Goal: Task Accomplishment & Management: Complete application form

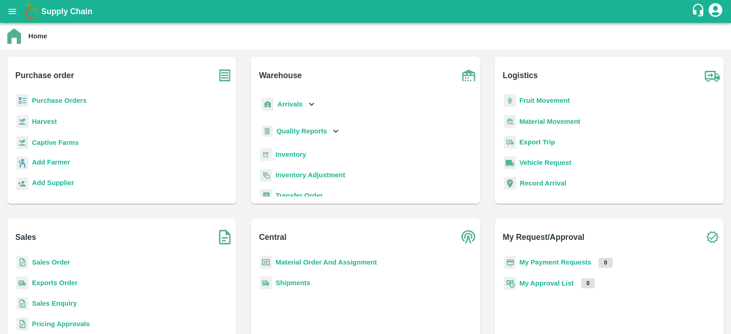
click at [10, 14] on icon "open drawer" at bounding box center [12, 11] width 10 height 10
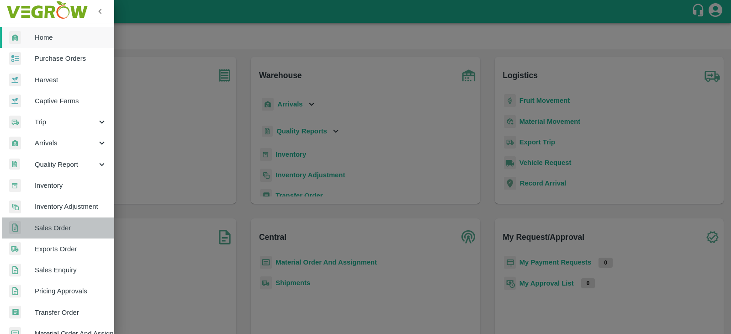
click at [61, 226] on span "Sales Order" at bounding box center [71, 228] width 72 height 10
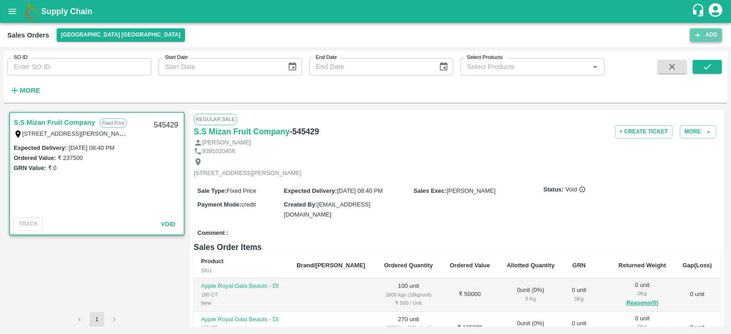
click at [705, 33] on button "Add" at bounding box center [706, 34] width 32 height 13
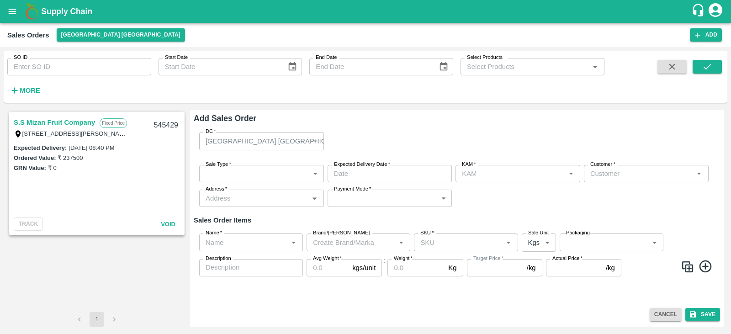
type input "[PERSON_NAME]"
click at [269, 144] on div "[GEOGRAPHIC_DATA] [GEOGRAPHIC_DATA]" at bounding box center [258, 141] width 104 height 10
click at [315, 139] on div "[GEOGRAPHIC_DATA] [GEOGRAPHIC_DATA]" at bounding box center [261, 141] width 125 height 18
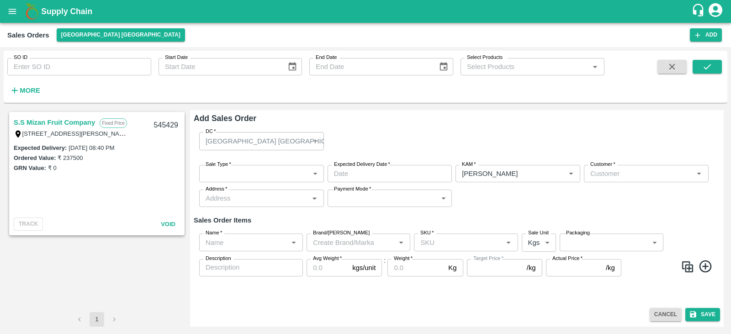
click at [313, 140] on div "[GEOGRAPHIC_DATA] [GEOGRAPHIC_DATA]" at bounding box center [261, 141] width 125 height 18
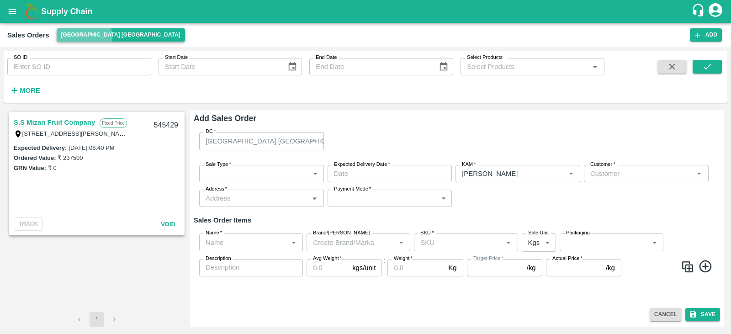
click at [82, 37] on button "[GEOGRAPHIC_DATA] [GEOGRAPHIC_DATA]" at bounding box center [121, 34] width 128 height 13
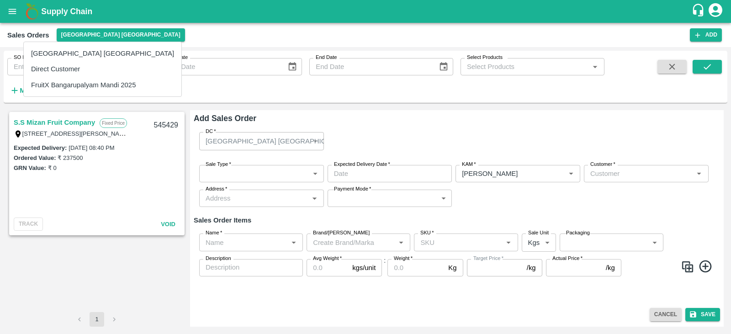
click at [62, 69] on li "Direct Customer" at bounding box center [103, 69] width 158 height 16
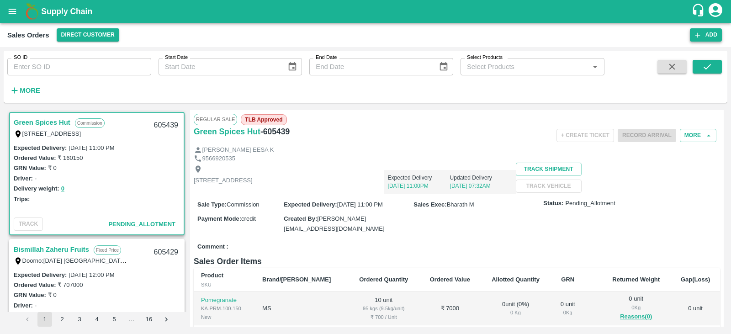
click at [704, 35] on button "Add" at bounding box center [706, 34] width 32 height 13
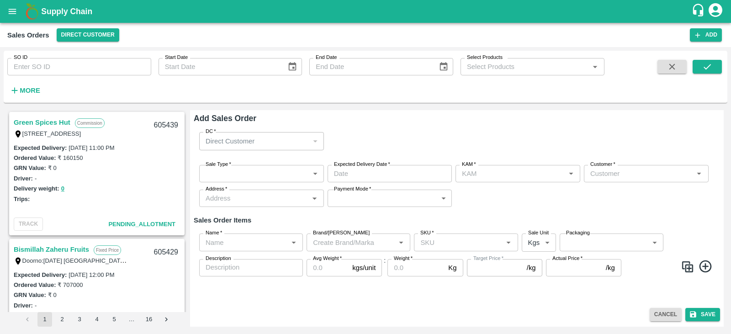
type input "[PERSON_NAME]"
click at [227, 174] on body "Supply Chain Sales Orders Direct Customer Add SO ID SO ID Start Date Start Date…" at bounding box center [365, 167] width 731 height 334
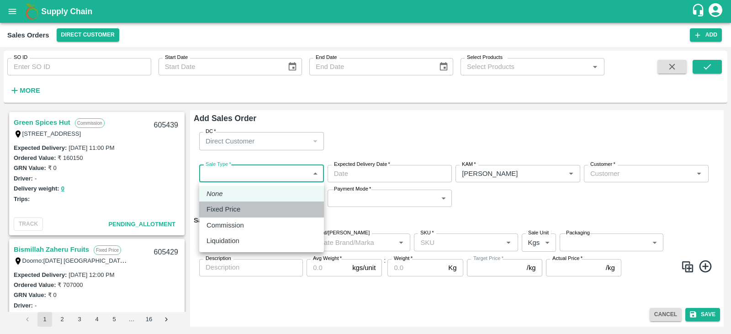
click at [227, 209] on p "Fixed Price" at bounding box center [224, 209] width 34 height 10
type input "1"
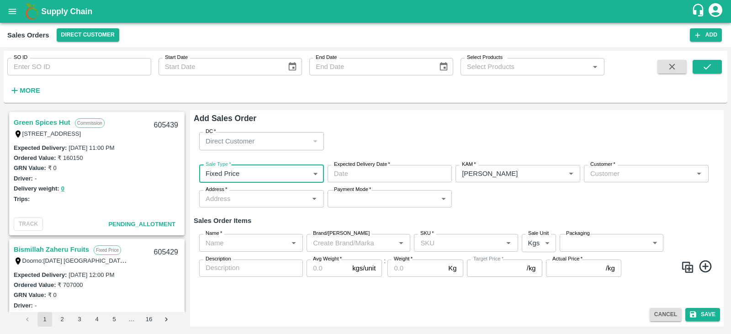
type input "DD/MM/YYYY hh:mm aa"
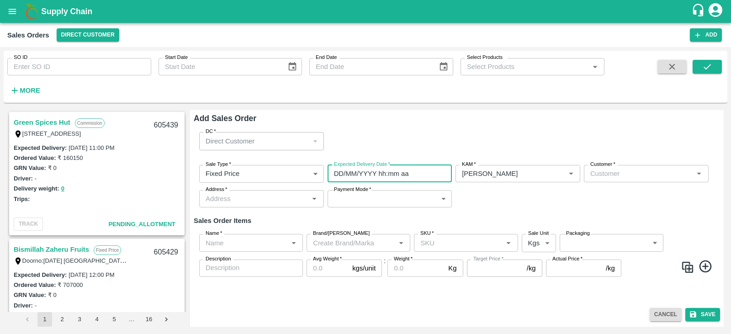
click at [395, 172] on input "DD/MM/YYYY hh:mm aa" at bounding box center [387, 173] width 118 height 17
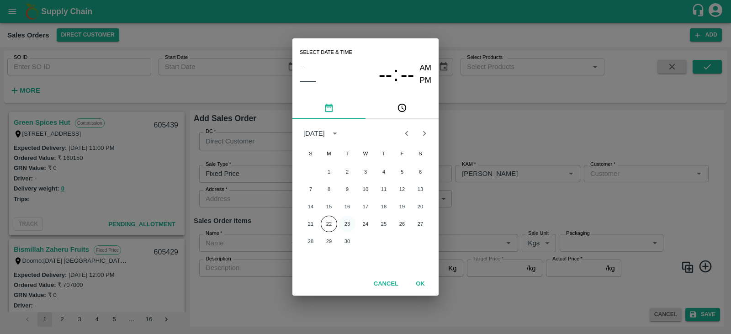
click at [340, 221] on button "23" at bounding box center [347, 224] width 16 height 16
type input "[DATE] 12:00 AM"
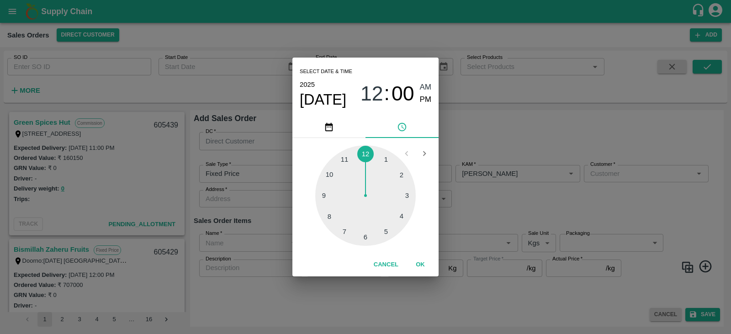
click at [419, 267] on button "OK" at bounding box center [420, 265] width 29 height 16
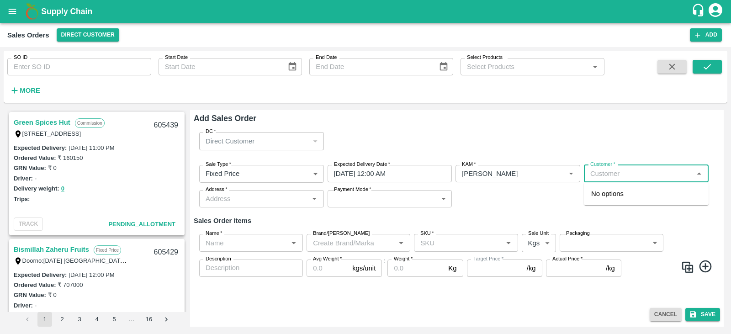
click at [613, 171] on input "Customer   *" at bounding box center [639, 174] width 104 height 12
click at [622, 200] on div "Bismillah Zaheru Fruits Wholesale" at bounding box center [646, 198] width 125 height 24
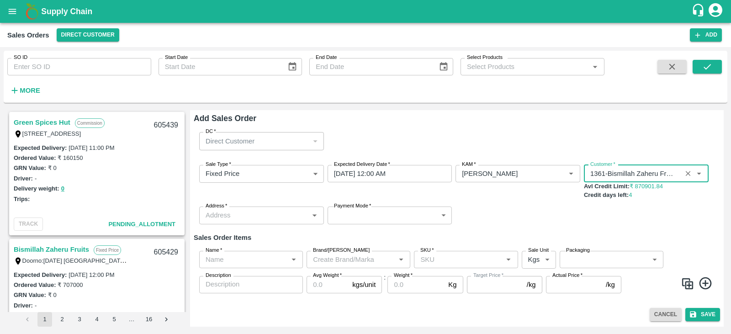
type input "1361-Bismillah Zaheru Fruits"
click at [238, 219] on input "Address   *" at bounding box center [254, 215] width 104 height 12
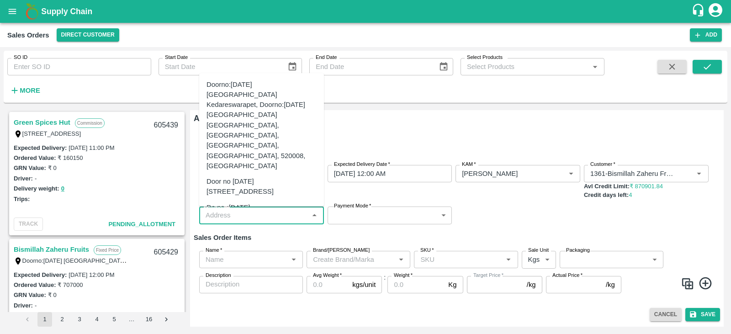
click at [238, 176] on div "Door no [DATE][STREET_ADDRESS]" at bounding box center [262, 186] width 110 height 21
type input "Door no [DATE][STREET_ADDRESS]"
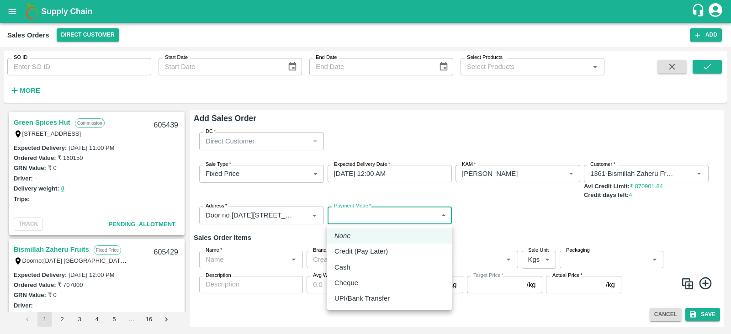
click at [376, 214] on body "Supply Chain Sales Orders Direct Customer Add SO ID SO ID Start Date Start Date…" at bounding box center [365, 167] width 731 height 334
click at [362, 246] on li "Credit (Pay Later)" at bounding box center [389, 252] width 125 height 16
type input "credit"
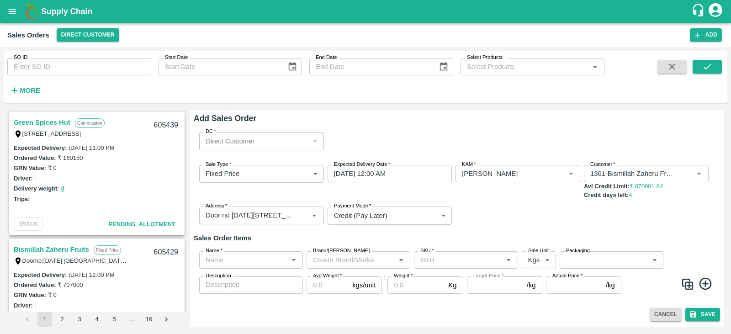
click at [710, 283] on icon at bounding box center [705, 283] width 15 height 15
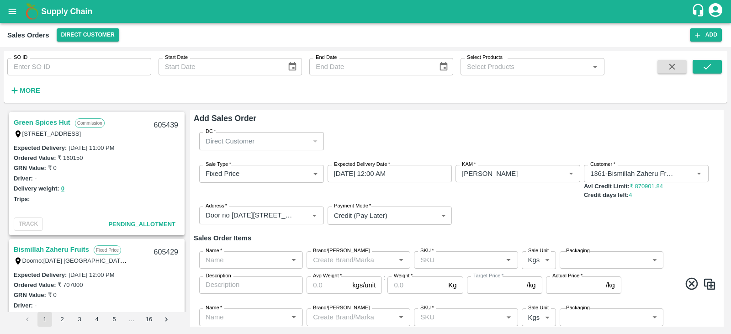
click at [713, 276] on div "Name   * Name   * Brand/[PERSON_NAME]/[PERSON_NAME]   * SKU   * Sale Unit Kgs 1…" at bounding box center [457, 273] width 526 height 58
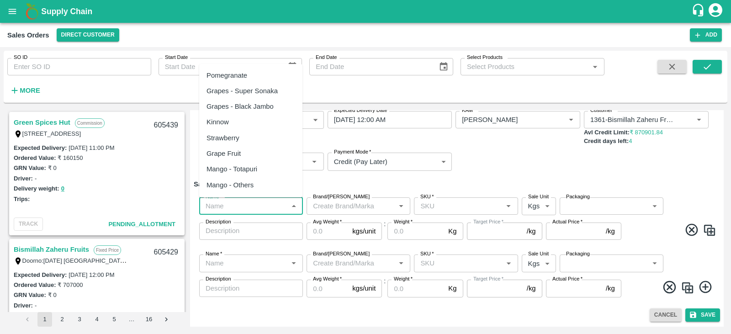
click at [232, 205] on input "Name   *" at bounding box center [243, 206] width 83 height 12
click at [244, 88] on div "Apple - Royal - Delicious" at bounding box center [244, 91] width 74 height 10
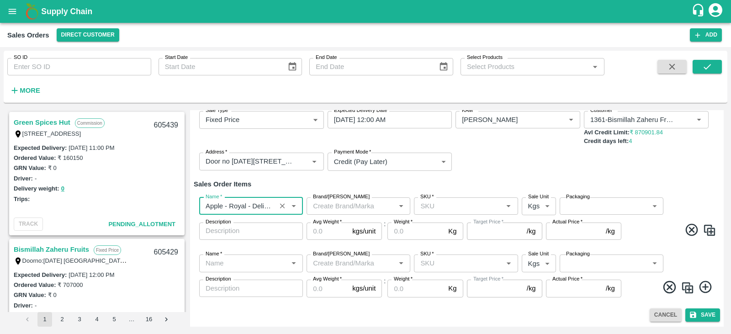
type input "Apple - Royal - Delicious"
click at [424, 205] on input "SKU   *" at bounding box center [458, 206] width 83 height 12
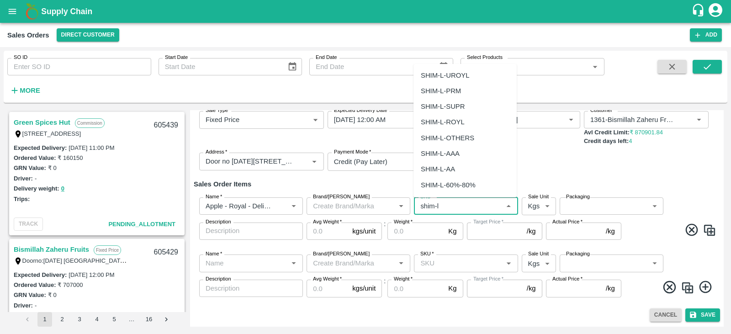
click at [440, 123] on div "SHIM-L-ROYL" at bounding box center [443, 122] width 44 height 10
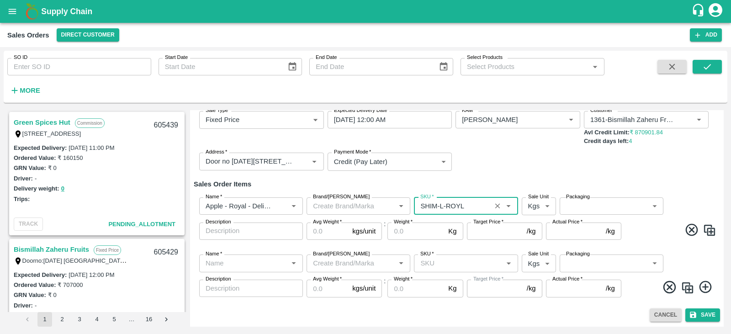
type input "SHIM-L-ROYL"
click at [540, 201] on label "Sale Unit" at bounding box center [538, 196] width 21 height 7
click at [538, 207] on body "Supply Chain Sales Orders Direct Customer Add SO ID SO ID Start Date Start Date…" at bounding box center [365, 167] width 731 height 334
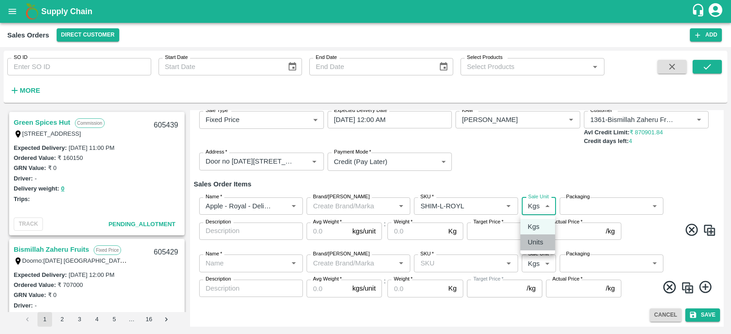
click at [530, 239] on p "Units" at bounding box center [536, 242] width 16 height 10
type input "2"
click at [615, 211] on body "Supply Chain Sales Orders Direct Customer Add SO ID SO ID Start Date Start Date…" at bounding box center [365, 167] width 731 height 334
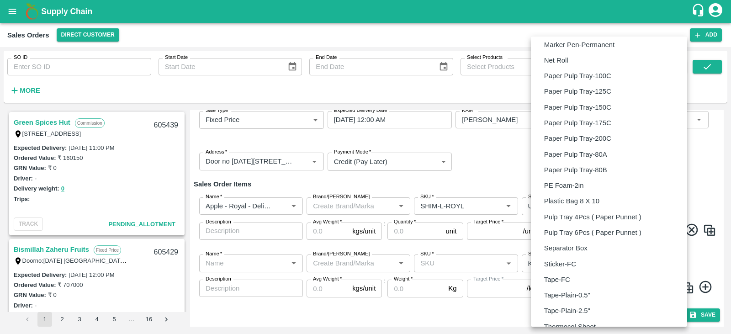
scroll to position [622, 0]
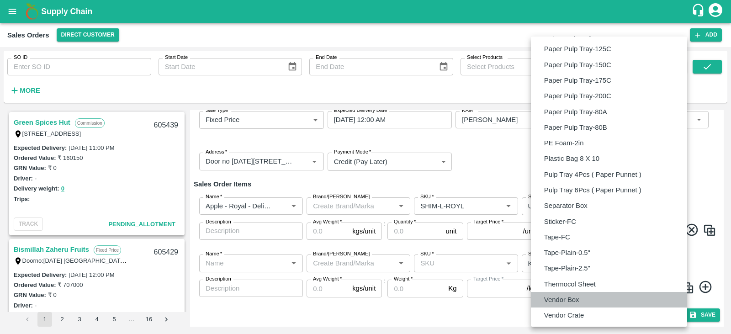
click at [568, 297] on p "Vendor Box" at bounding box center [561, 300] width 35 height 10
type input "BOM/276"
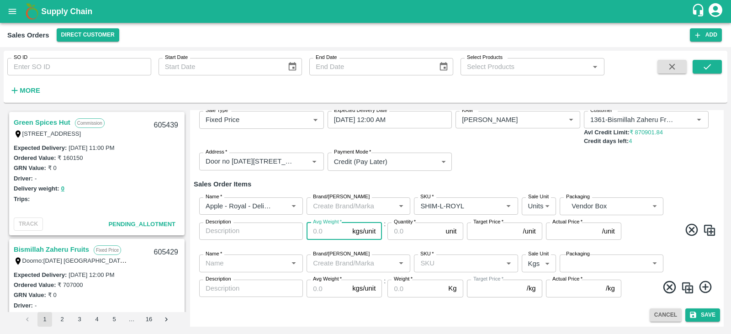
click at [333, 233] on input "Avg Weight   *" at bounding box center [328, 231] width 42 height 17
type input "25"
click at [400, 230] on input "Quantity   *" at bounding box center [414, 231] width 54 height 17
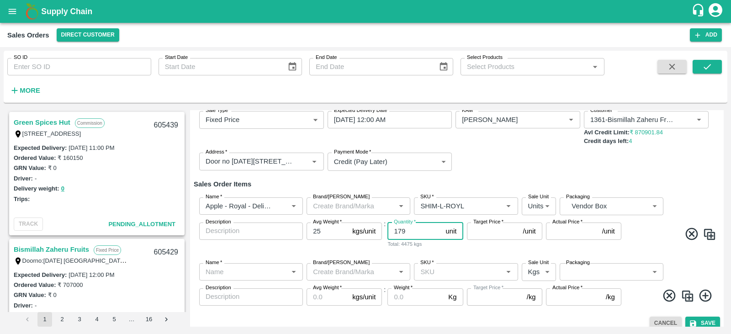
type input "179"
click at [482, 231] on input "Target Price   *" at bounding box center [493, 231] width 53 height 17
type input "2031.11"
click at [557, 229] on input "Actual Price   *" at bounding box center [572, 231] width 53 height 17
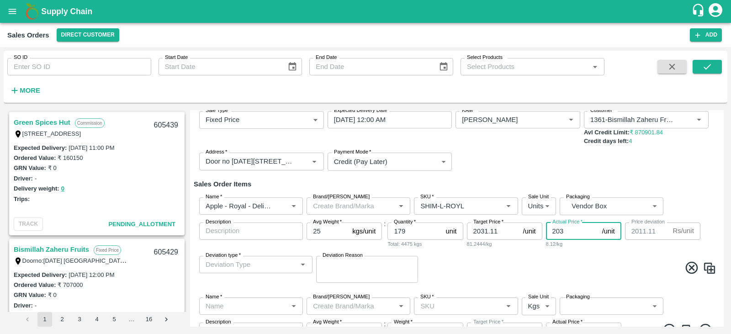
type input "2031"
type input "0.10999999999989996"
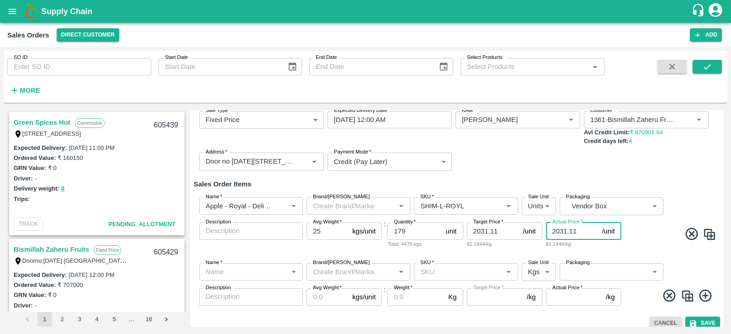
type input "2031.11"
click at [661, 232] on span at bounding box center [669, 236] width 93 height 18
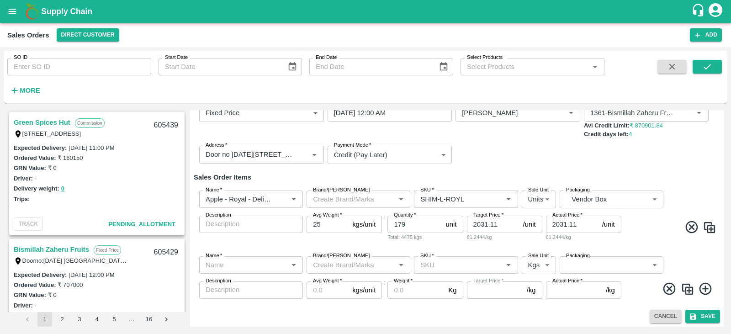
scroll to position [63, 0]
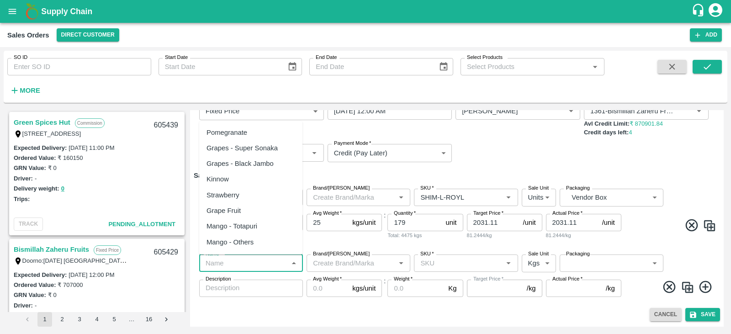
click at [222, 262] on input "Name   *" at bounding box center [243, 263] width 83 height 12
click at [254, 142] on div "Apple - Royal - Delicious" at bounding box center [250, 148] width 103 height 16
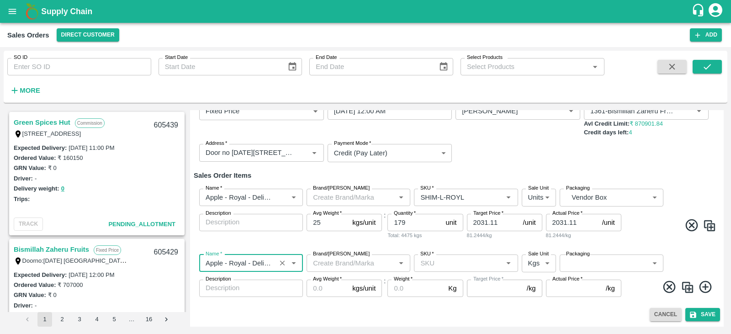
type input "Apple - Royal - Delicious"
click at [489, 266] on input "SKU   *" at bounding box center [458, 263] width 83 height 12
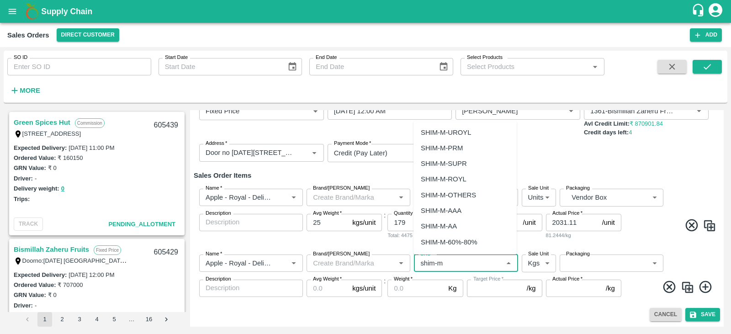
click at [446, 180] on div "SHIM-M-ROYL" at bounding box center [444, 179] width 46 height 10
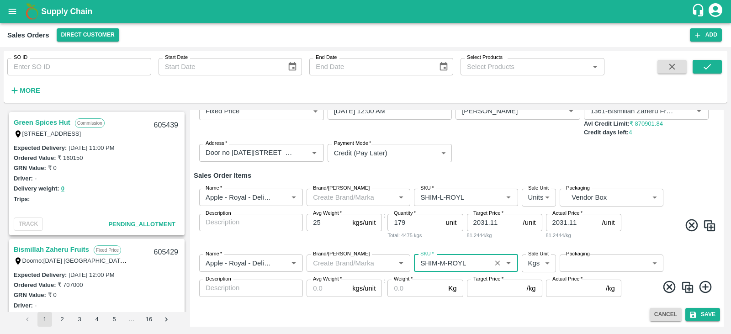
type input "SHIM-M-ROYL"
click at [540, 261] on body "Supply Chain Sales Orders Direct Customer Add SO ID SO ID Start Date Start Date…" at bounding box center [365, 167] width 731 height 334
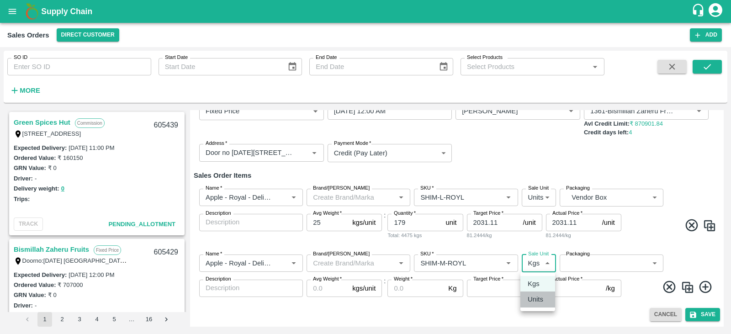
click at [532, 302] on p "Units" at bounding box center [536, 299] width 16 height 10
type input "2"
click at [575, 256] on label "Packaging" at bounding box center [578, 253] width 24 height 7
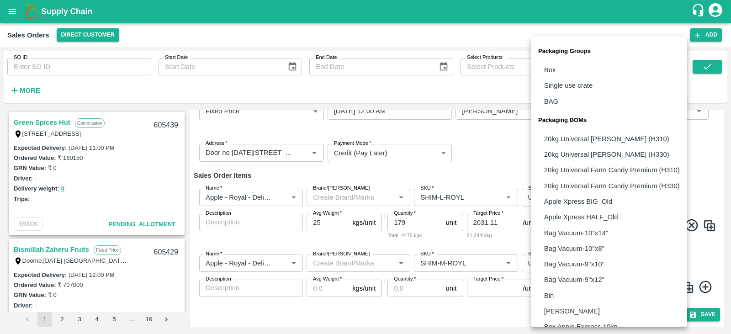
click at [652, 264] on body "Supply Chain Sales Orders Direct Customer Add SO ID SO ID Start Date Start Date…" at bounding box center [365, 167] width 731 height 334
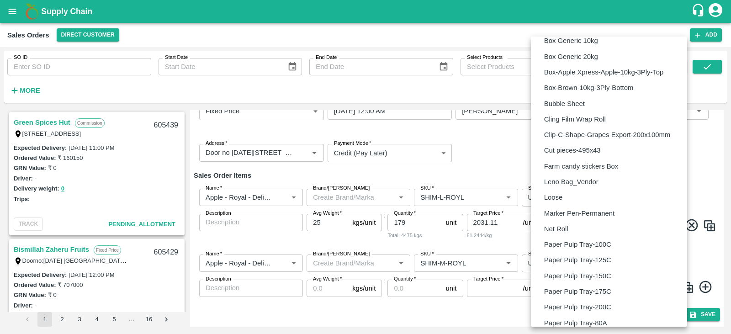
scroll to position [622, 0]
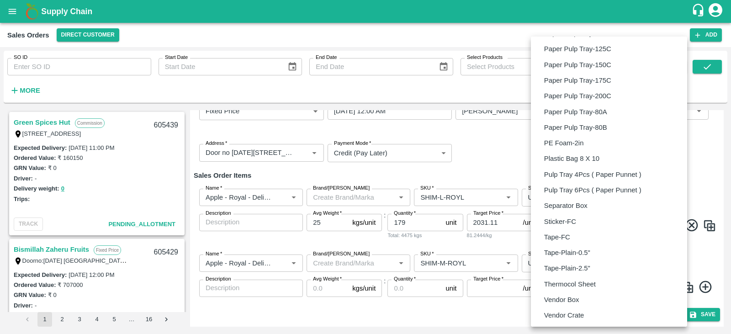
click at [565, 300] on p "Vendor Box" at bounding box center [561, 300] width 35 height 10
type input "BOM/276"
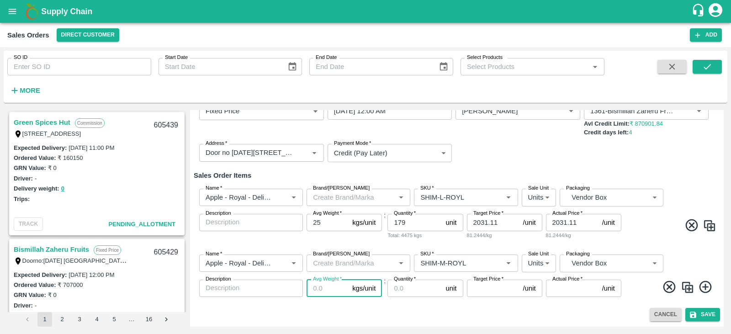
click at [324, 287] on input "Avg Weight   *" at bounding box center [328, 288] width 42 height 17
type input "25"
click at [407, 291] on input "Quantity   *" at bounding box center [414, 288] width 54 height 17
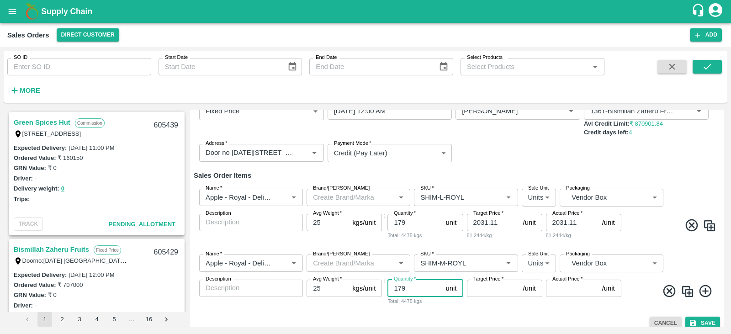
type input "179"
click at [477, 296] on div "Target Price   * /unit Target Price" at bounding box center [504, 293] width 75 height 26
click at [556, 288] on input "Actual Price   *" at bounding box center [572, 288] width 53 height 17
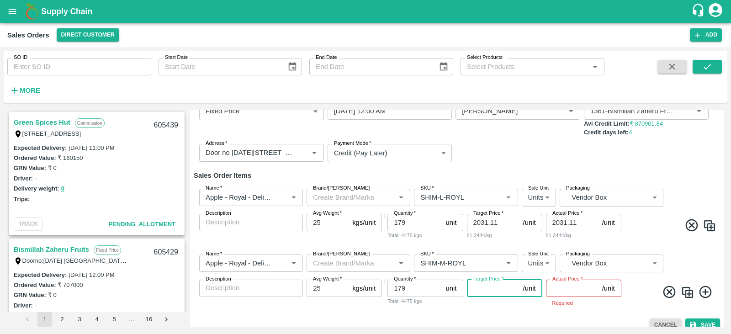
click at [488, 291] on input "Target Price   *" at bounding box center [493, 288] width 53 height 17
type input "2031.11"
click at [572, 284] on input "Actual Price   *" at bounding box center [572, 288] width 53 height 17
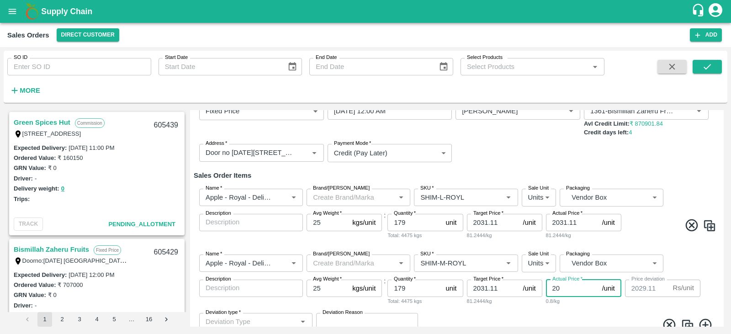
type input "203"
type input "2011.11"
type input "2031"
type input "0.10999999999989996"
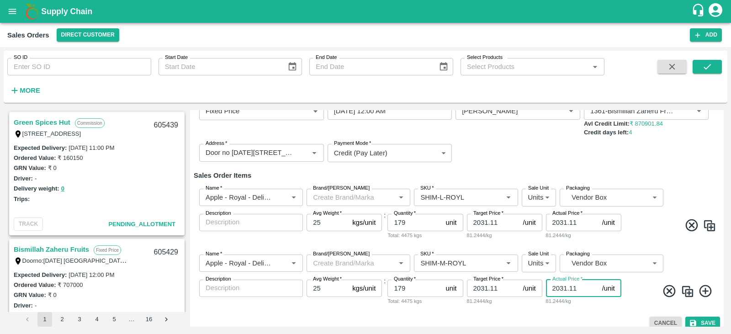
type input "2031.11"
click at [703, 289] on icon at bounding box center [705, 291] width 15 height 15
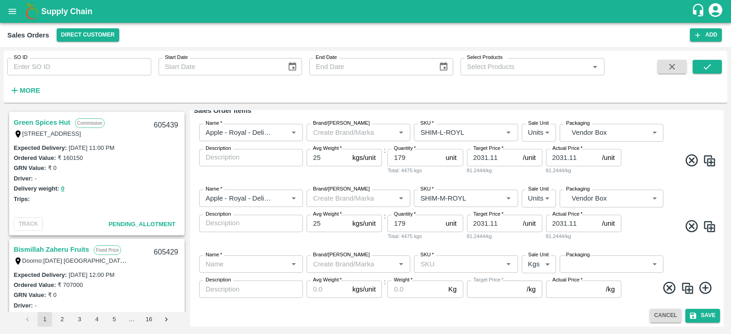
scroll to position [128, 0]
click at [703, 288] on icon at bounding box center [705, 287] width 12 height 12
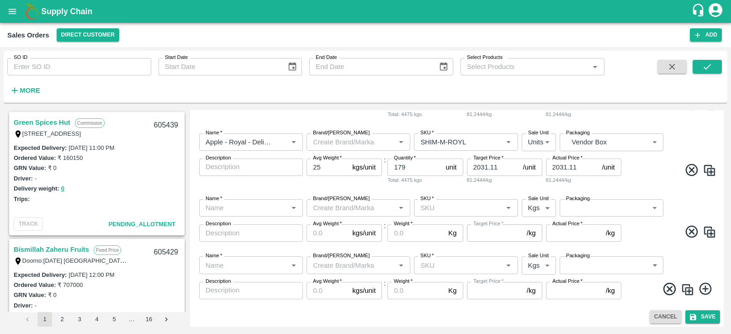
scroll to position [186, 0]
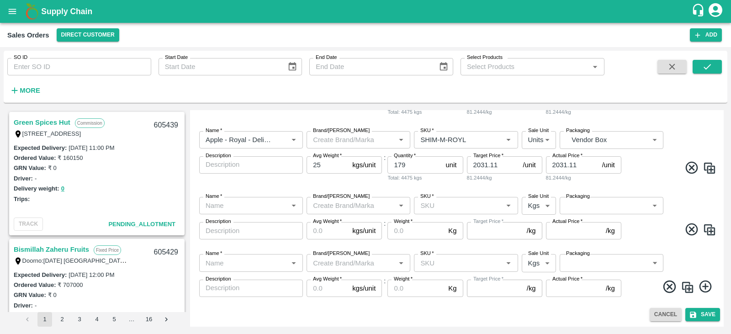
click at [701, 287] on icon at bounding box center [705, 287] width 12 height 12
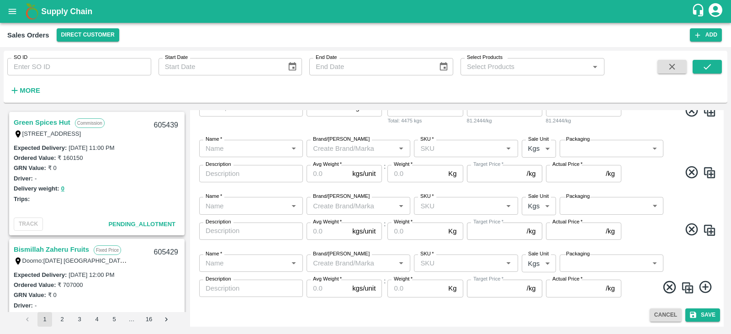
scroll to position [197, 0]
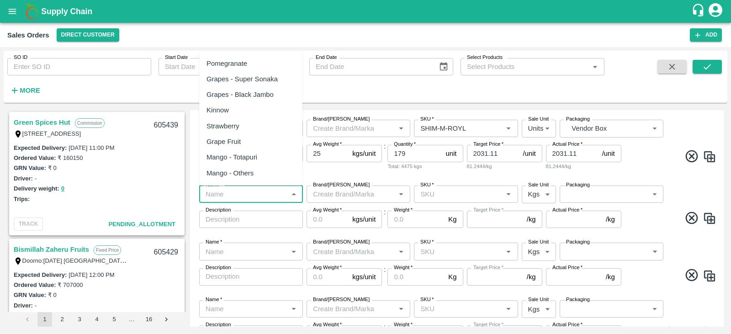
click at [272, 197] on input "Name   *" at bounding box center [243, 194] width 83 height 12
click at [248, 75] on div "Apple - Royal - Delicious" at bounding box center [244, 79] width 74 height 10
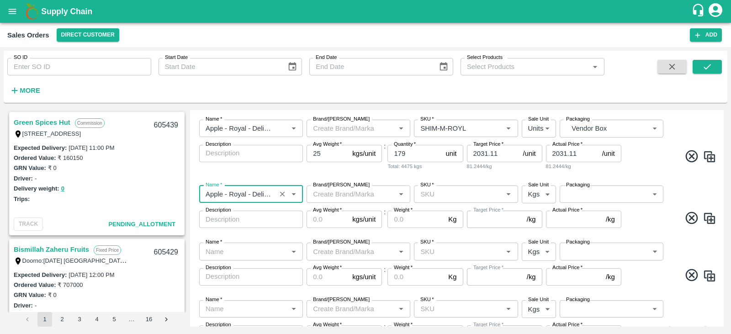
type input "Apple - Royal - Delicious"
click at [469, 200] on input "SKU   *" at bounding box center [458, 194] width 83 height 12
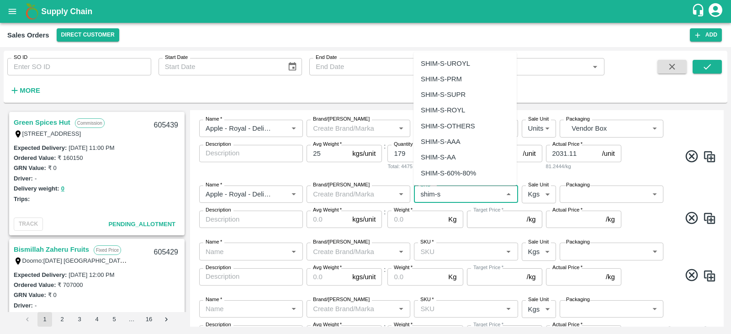
click at [447, 112] on div "SHIM-S-ROYL" at bounding box center [443, 110] width 44 height 10
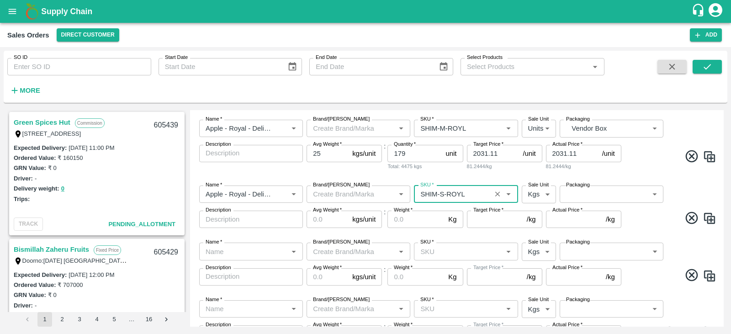
type input "SHIM-S-ROYL"
click at [531, 195] on body "Supply Chain Sales Orders Direct Customer Add SO ID SO ID Start Date Start Date…" at bounding box center [365, 167] width 731 height 334
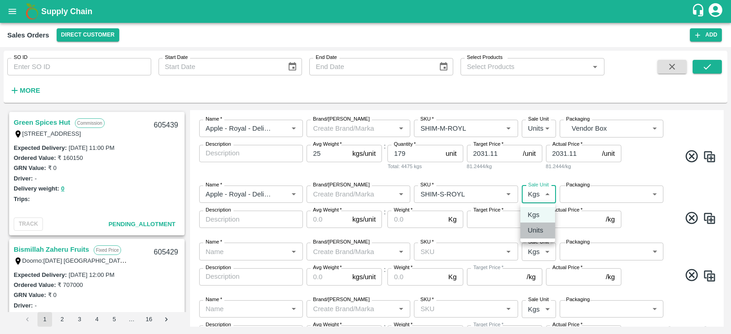
click at [545, 229] on div "Units" at bounding box center [538, 230] width 20 height 10
type input "2"
click at [563, 196] on body "Supply Chain Sales Orders Direct Customer Add SO ID SO ID Start Date Start Date…" at bounding box center [365, 167] width 731 height 334
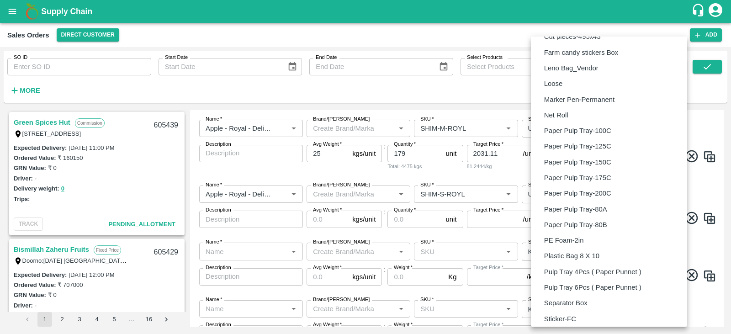
scroll to position [622, 0]
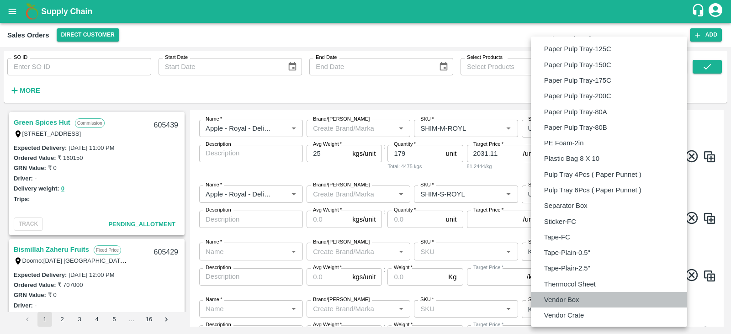
click at [558, 300] on p "Vendor Box" at bounding box center [561, 300] width 35 height 10
type input "BOM/276"
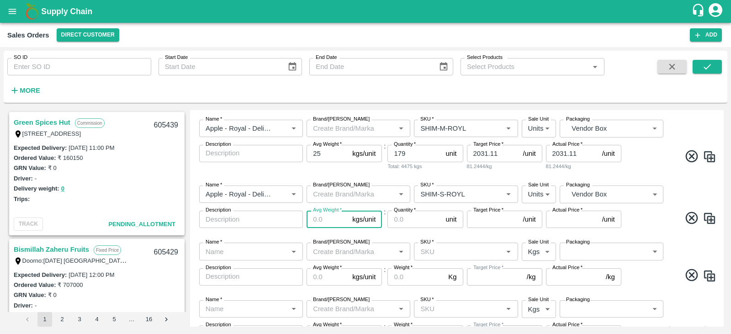
click at [324, 217] on input "Avg Weight   *" at bounding box center [328, 219] width 42 height 17
type input "25"
click at [405, 217] on input "Quantity   *" at bounding box center [414, 219] width 54 height 17
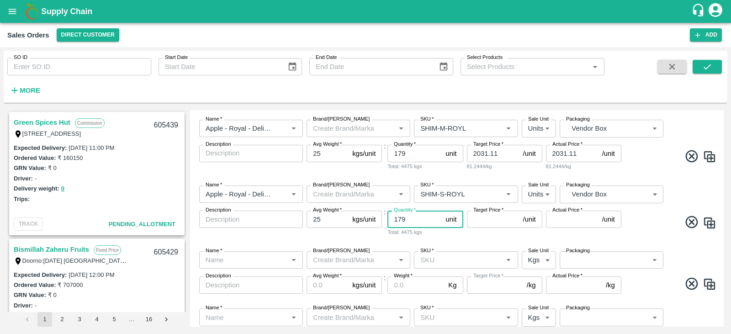
type input "179"
click at [498, 220] on input "Target Price   *" at bounding box center [493, 219] width 53 height 17
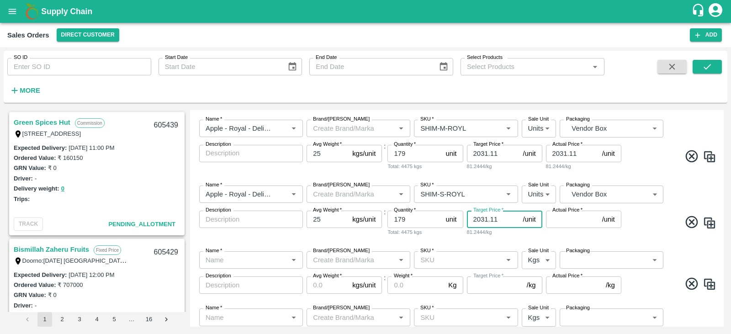
type input "2031.11"
click at [563, 221] on input "Actual Price   *" at bounding box center [572, 219] width 53 height 17
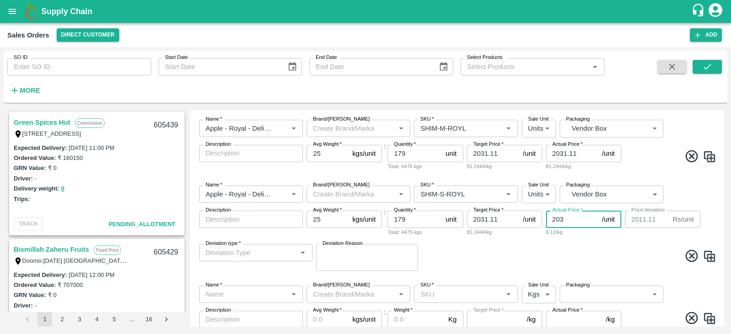
type input "2031"
type input "0.10999999999989996"
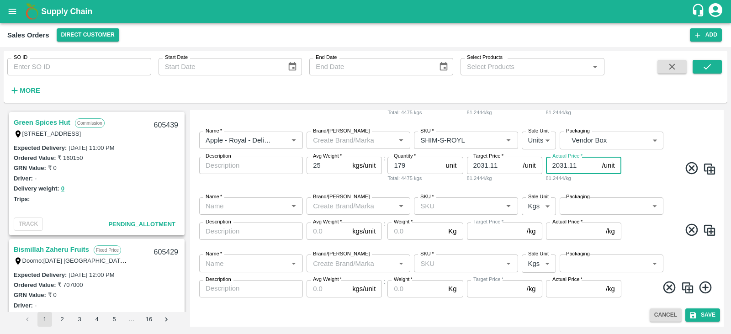
scroll to position [252, 0]
type input "2031.11"
click at [228, 208] on input "Name   *" at bounding box center [243, 206] width 83 height 12
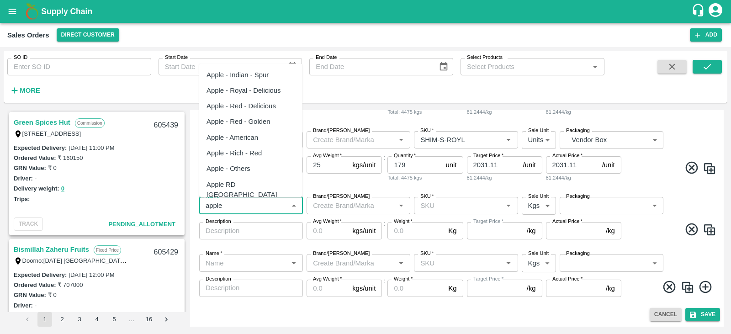
click at [275, 92] on div "Apple - Royal - Delicious" at bounding box center [244, 90] width 74 height 10
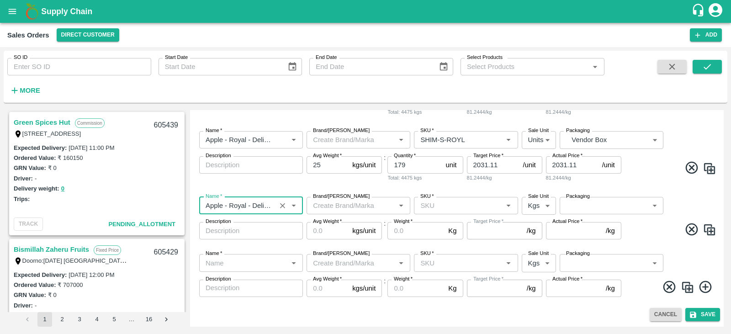
type input "Apple - Royal - Delicious"
click at [466, 203] on input "SKU   *" at bounding box center [458, 206] width 83 height 12
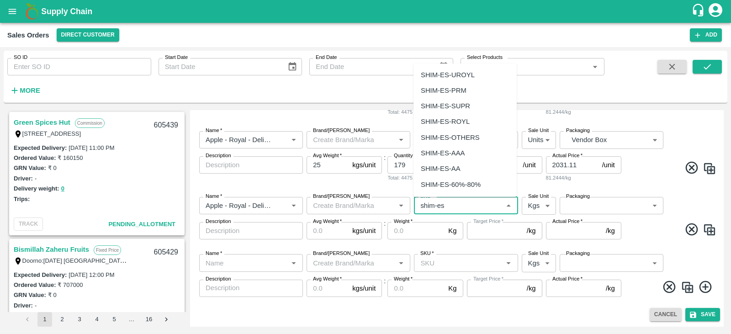
click at [458, 118] on div "SHIM-ES-ROYL" at bounding box center [445, 122] width 49 height 10
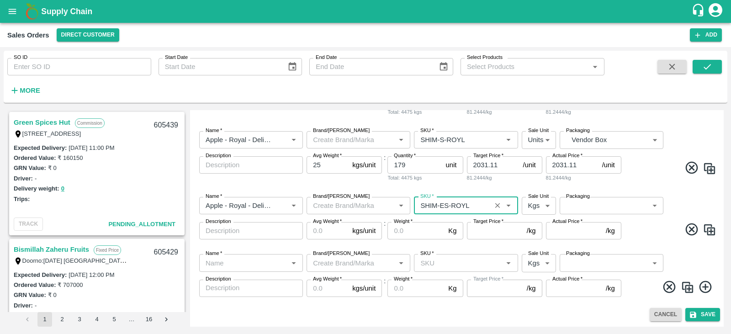
type input "SHIM-ES-ROYL"
click at [541, 205] on body "Supply Chain Sales Orders Direct Customer Add SO ID SO ID Start Date Start Date…" at bounding box center [365, 167] width 731 height 334
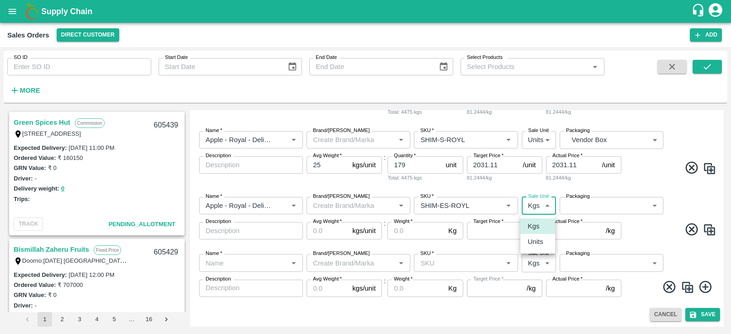
click at [538, 238] on p "Units" at bounding box center [536, 242] width 16 height 10
type input "2"
click at [598, 202] on body "Supply Chain Sales Orders Direct Customer Add SO ID SO ID Start Date Start Date…" at bounding box center [365, 167] width 731 height 334
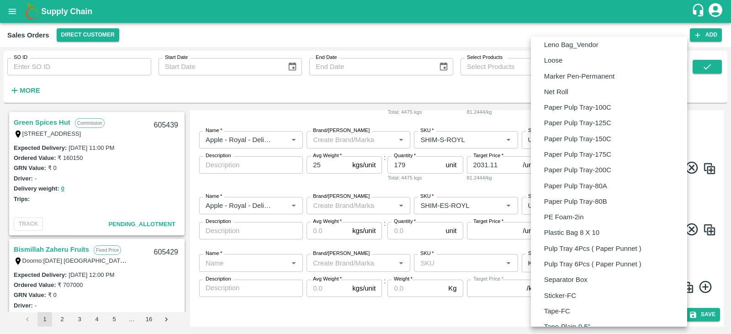
scroll to position [622, 0]
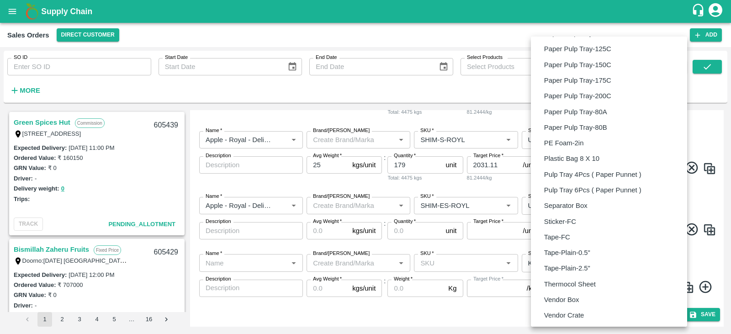
click at [555, 296] on p "Vendor Box" at bounding box center [561, 300] width 35 height 10
type input "BOM/276"
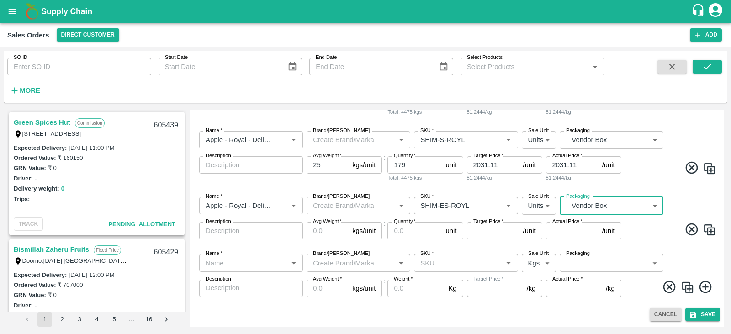
click at [317, 233] on input "Avg Weight   *" at bounding box center [328, 230] width 42 height 17
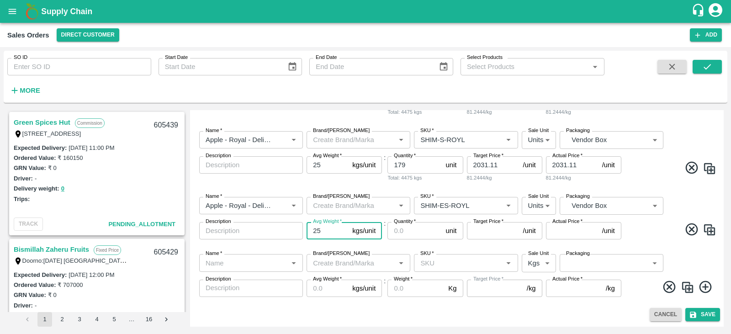
type input "25"
click at [395, 232] on input "Quantity   *" at bounding box center [414, 230] width 54 height 17
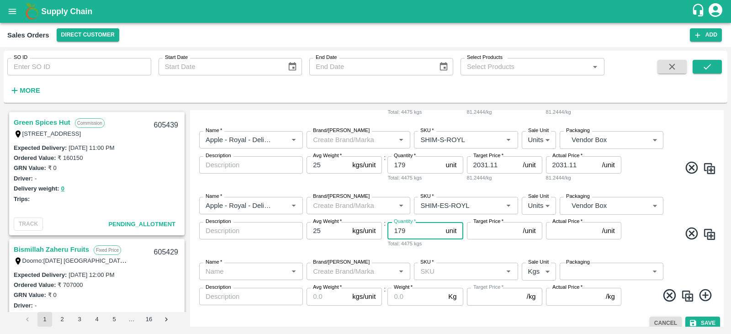
type input "179"
click at [478, 228] on input "Target Price   *" at bounding box center [493, 230] width 53 height 17
type input "2031.11"
click at [565, 229] on input "Actual Price   *" at bounding box center [572, 230] width 53 height 17
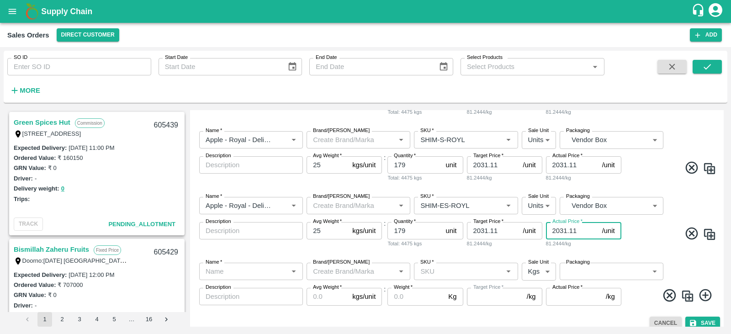
type input "2031.11"
click at [270, 257] on div "Name   * Name   * Brand/[PERSON_NAME]/[PERSON_NAME]   * SKU   * Sale Unit Kgs 1…" at bounding box center [457, 284] width 526 height 58
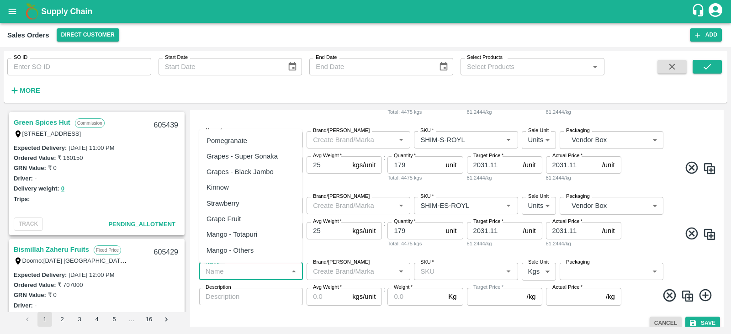
click at [255, 271] on input "Name   *" at bounding box center [243, 271] width 83 height 12
click at [256, 149] on div "Apple - Royal - Delicious" at bounding box center [250, 156] width 103 height 16
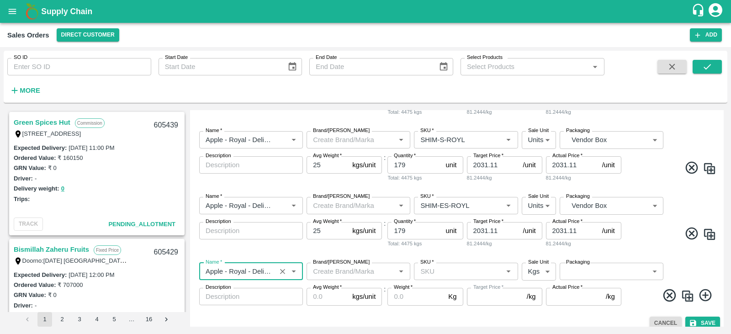
type input "Apple - Royal - Delicious"
click at [447, 275] on input "SKU   *" at bounding box center [458, 271] width 83 height 12
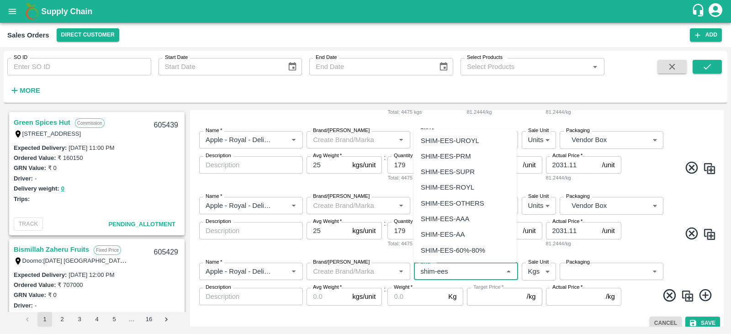
click at [448, 184] on div "SHIM-EES-ROYL" at bounding box center [447, 187] width 53 height 10
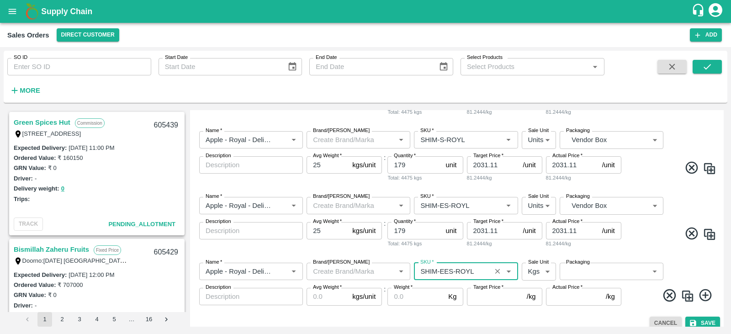
type input "SHIM-EES-ROYL"
click at [542, 272] on body "Supply Chain Sales Orders Direct Customer Add SO ID SO ID Start Date Start Date…" at bounding box center [365, 167] width 731 height 334
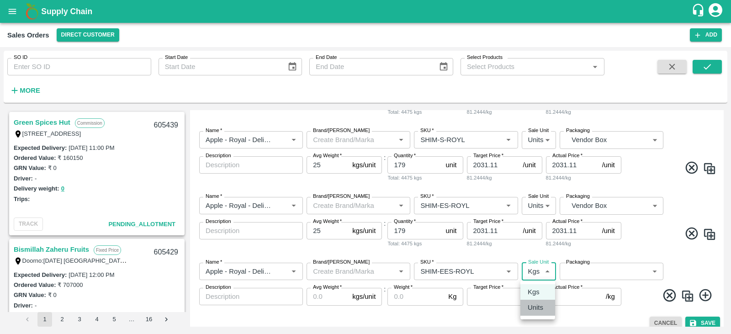
click at [538, 304] on p "Units" at bounding box center [536, 307] width 16 height 10
type input "2"
click at [593, 265] on body "Supply Chain Sales Orders Direct Customer Add SO ID SO ID Start Date Start Date…" at bounding box center [365, 167] width 731 height 334
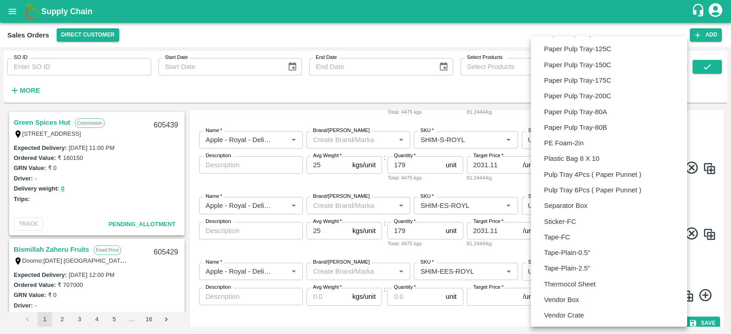
click at [577, 298] on p "Vendor Box" at bounding box center [561, 300] width 35 height 10
type input "BOM/276"
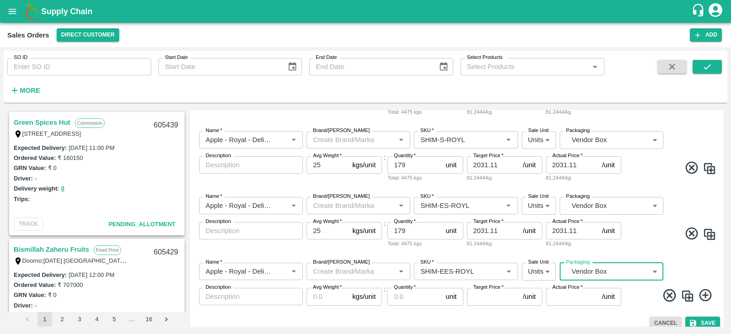
click at [310, 297] on input "Avg Weight   *" at bounding box center [328, 296] width 42 height 17
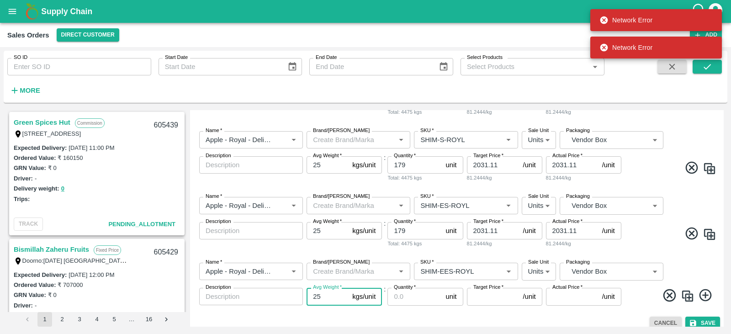
type input "25"
click at [385, 287] on div "Name   * Name   * Brand/[PERSON_NAME]/[PERSON_NAME]   * SKU   * Sale Unit Units…" at bounding box center [457, 284] width 526 height 58
click at [407, 295] on input "Quantity   *" at bounding box center [414, 296] width 54 height 17
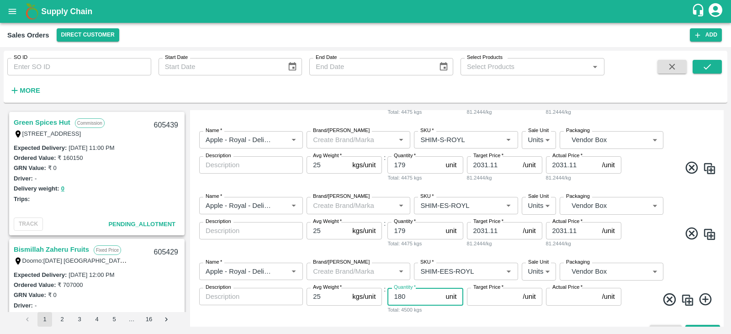
type input "180"
click at [482, 297] on input "Target Price   *" at bounding box center [493, 296] width 53 height 17
type input "2031.11"
click at [582, 295] on input "Actual Price   *" at bounding box center [572, 296] width 53 height 17
type input "2031"
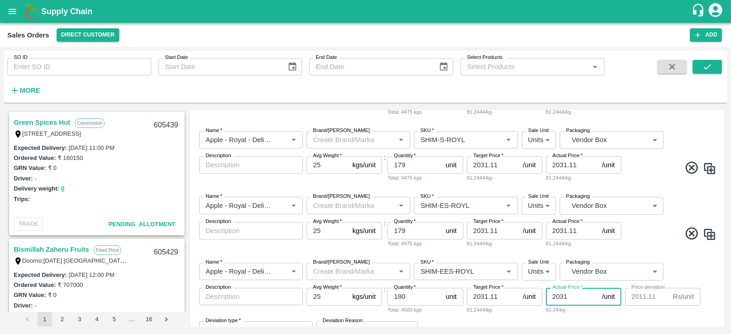
type input "0.10999999999989996"
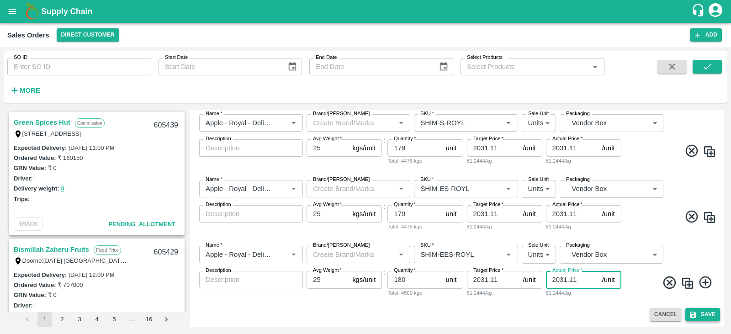
type input "2031.11"
click at [698, 315] on button "Save" at bounding box center [702, 314] width 35 height 13
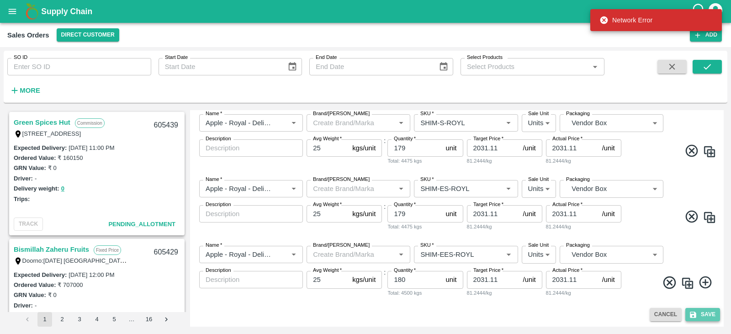
click at [690, 312] on icon "submit" at bounding box center [693, 315] width 6 height 6
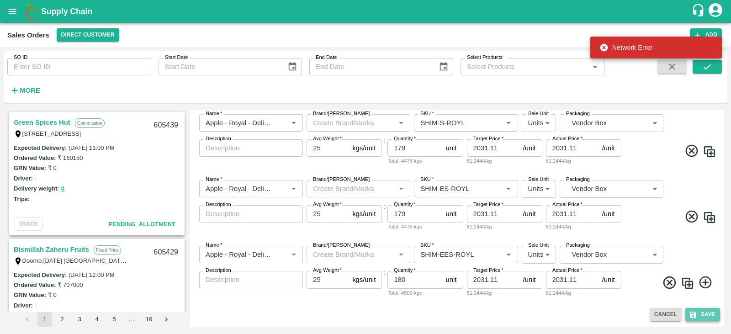
click at [693, 317] on icon "submit" at bounding box center [693, 315] width 6 height 6
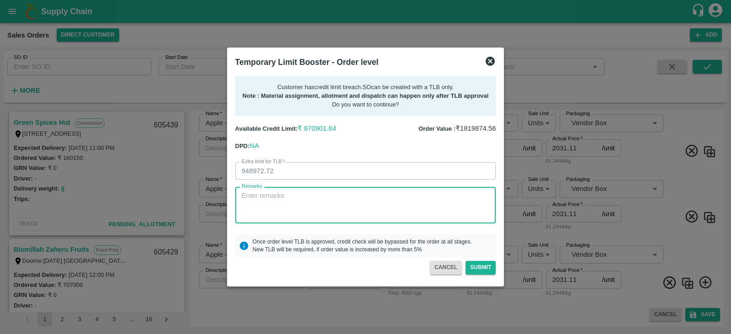
click at [258, 191] on textarea "Remarks" at bounding box center [366, 205] width 248 height 29
type textarea "Need To Raise For Apple ,Kindly Approve Please"
click at [480, 270] on button "Submit" at bounding box center [481, 267] width 30 height 13
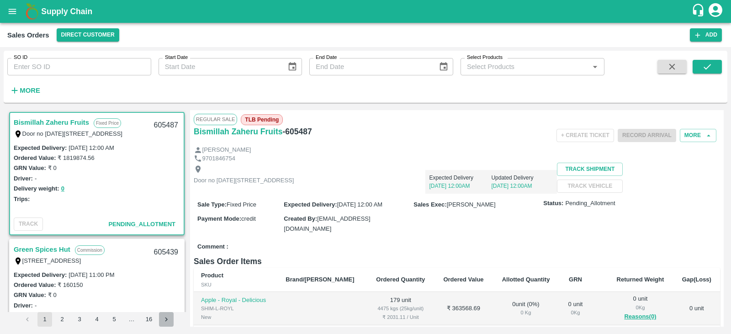
click at [163, 318] on icon "Go to next page" at bounding box center [166, 319] width 9 height 9
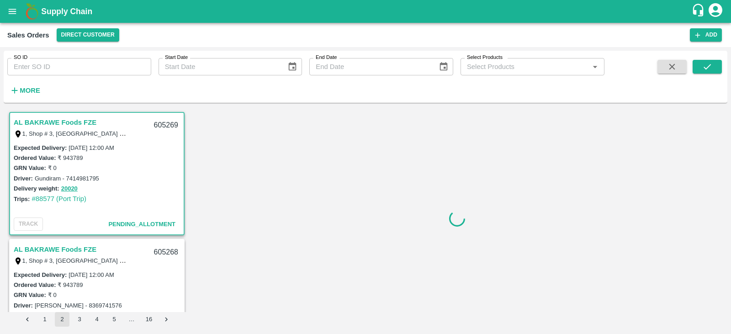
scroll to position [2, 0]
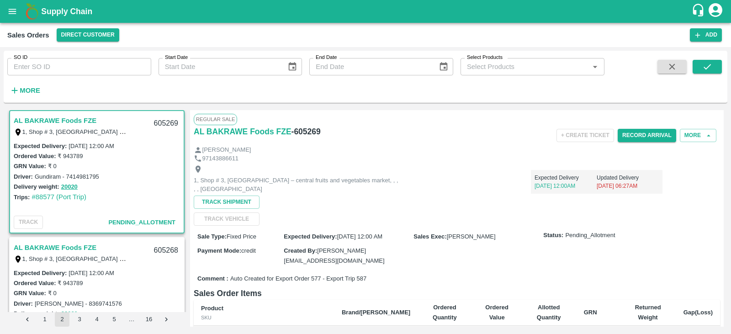
drag, startPoint x: 107, startPoint y: 308, endPoint x: 0, endPoint y: 305, distance: 107.0
click at [110, 307] on div "Expected Delivery : [DATE] 12:00 AM Ordered Value: ₹ 943789 GRN Value: ₹ 0 Driv…" at bounding box center [97, 299] width 166 height 62
click at [0, 305] on div "SO ID SO ID Start Date Start Date End Date End Date Select Products Select Prod…" at bounding box center [365, 190] width 731 height 287
click at [6, 309] on div "AL BAKRAWE Foods FZE 1, Shop # 3, [GEOGRAPHIC_DATA] – central fruits and vegeta…" at bounding box center [366, 218] width 724 height 224
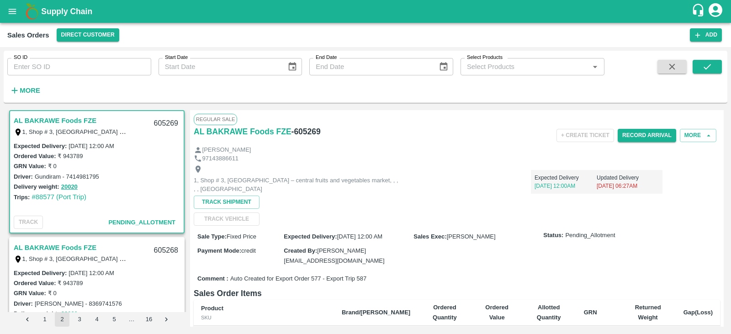
click at [4, 8] on button "open drawer" at bounding box center [12, 11] width 21 height 21
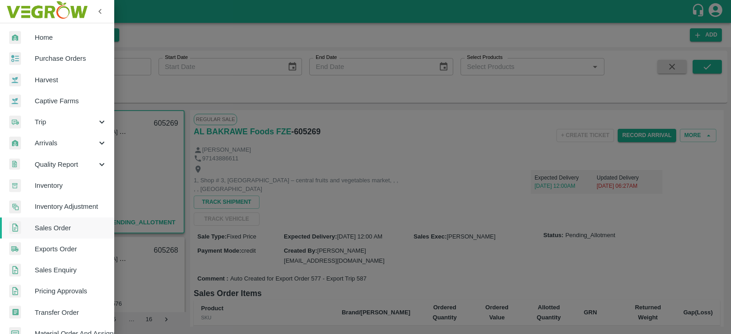
click at [15, 35] on img at bounding box center [15, 37] width 12 height 13
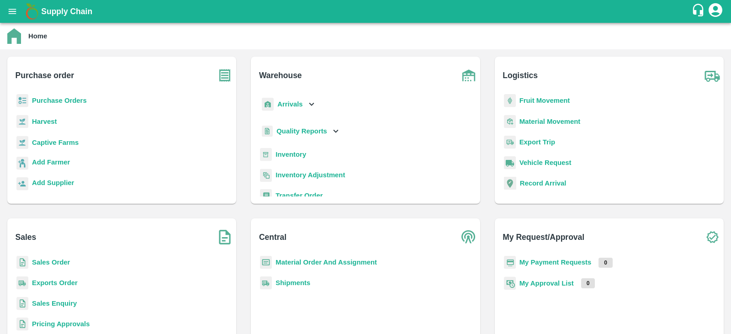
click at [41, 121] on b "Harvest" at bounding box center [44, 121] width 25 height 7
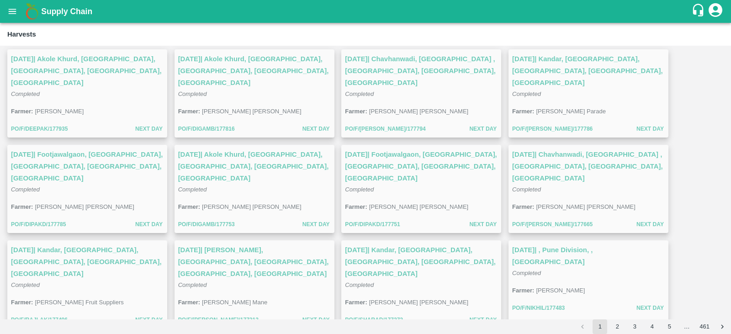
click at [713, 9] on icon "account of current user" at bounding box center [715, 10] width 16 height 16
click at [660, 21] on div at bounding box center [365, 167] width 731 height 334
click at [12, 8] on icon "open drawer" at bounding box center [12, 11] width 10 height 10
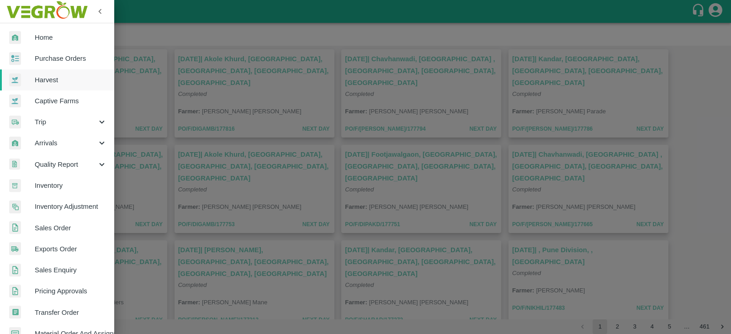
click at [98, 9] on icon "button" at bounding box center [100, 11] width 10 height 10
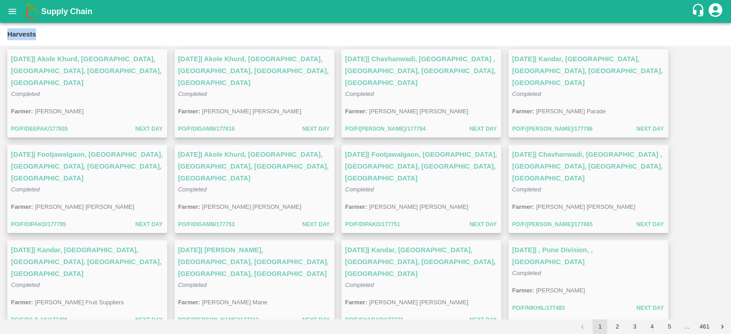
drag, startPoint x: 35, startPoint y: 34, endPoint x: 7, endPoint y: 34, distance: 27.9
click at [7, 34] on b "Harvests" at bounding box center [21, 34] width 29 height 7
click at [706, 112] on div "[DATE] | [GEOGRAPHIC_DATA], [GEOGRAPHIC_DATA], [GEOGRAPHIC_DATA], [GEOGRAPHIC_D…" at bounding box center [366, 287] width 724 height 477
drag, startPoint x: 707, startPoint y: 113, endPoint x: 712, endPoint y: 108, distance: 6.8
drag, startPoint x: 712, startPoint y: 108, endPoint x: 717, endPoint y: 101, distance: 9.3
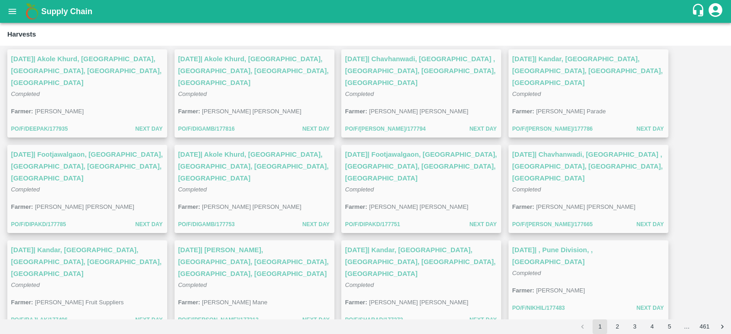
click at [717, 101] on div "[DATE] | [GEOGRAPHIC_DATA], [GEOGRAPHIC_DATA], [GEOGRAPHIC_DATA], [GEOGRAPHIC_D…" at bounding box center [366, 287] width 724 height 477
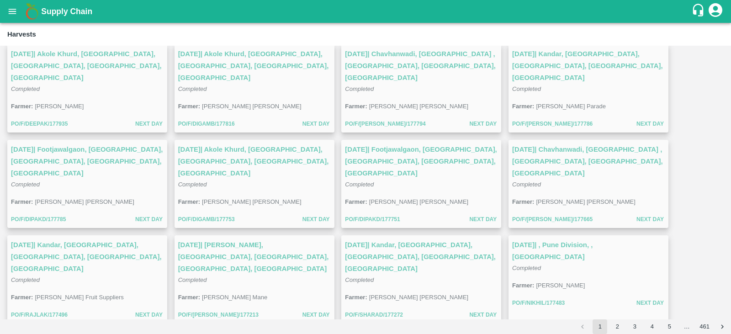
click at [684, 107] on div "[DATE] | [GEOGRAPHIC_DATA], [GEOGRAPHIC_DATA], [GEOGRAPHIC_DATA], [GEOGRAPHIC_D…" at bounding box center [366, 282] width 724 height 477
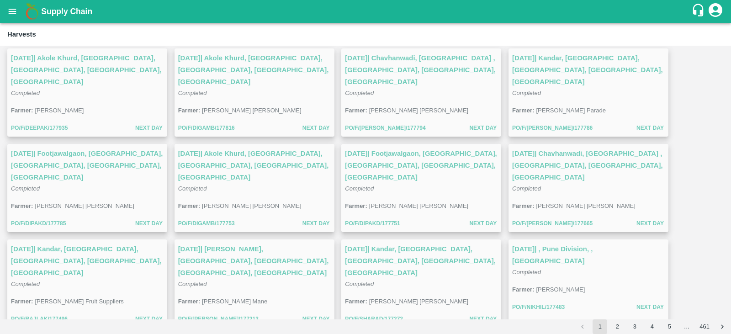
scroll to position [0, 0]
click at [5, 14] on button "open drawer" at bounding box center [12, 11] width 21 height 21
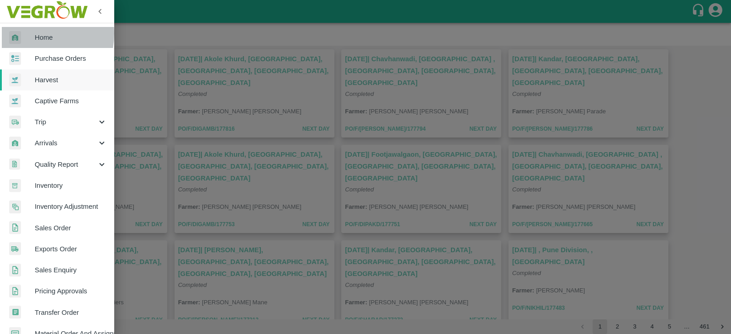
click at [26, 33] on div at bounding box center [22, 37] width 26 height 13
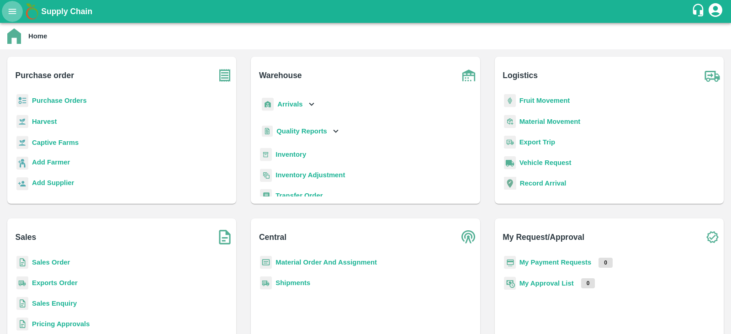
click at [13, 14] on icon "open drawer" at bounding box center [12, 11] width 10 height 10
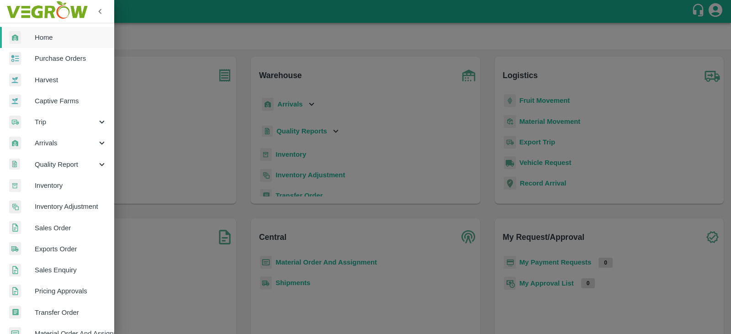
click at [55, 229] on span "Sales Order" at bounding box center [71, 228] width 72 height 10
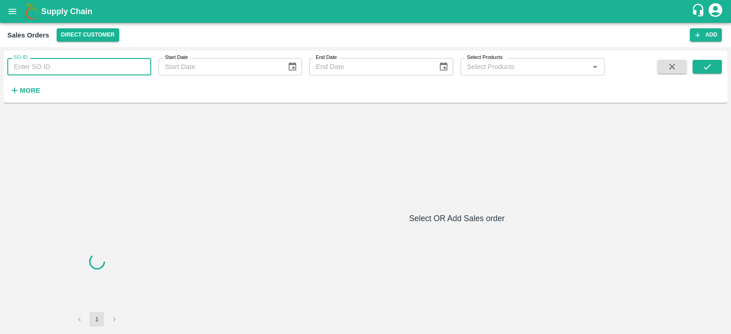
click at [80, 67] on input "SO ID" at bounding box center [79, 66] width 144 height 17
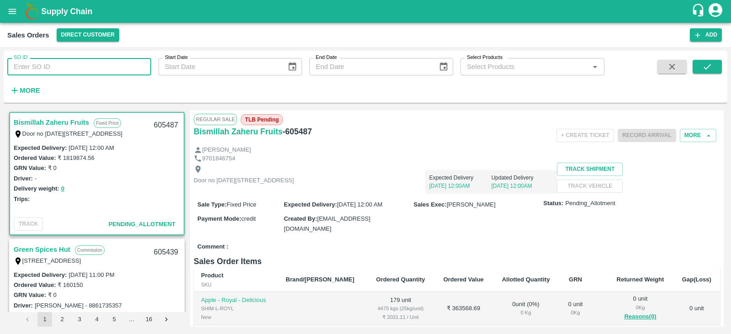
click at [71, 67] on input "SO ID" at bounding box center [79, 66] width 144 height 17
type input "605055"
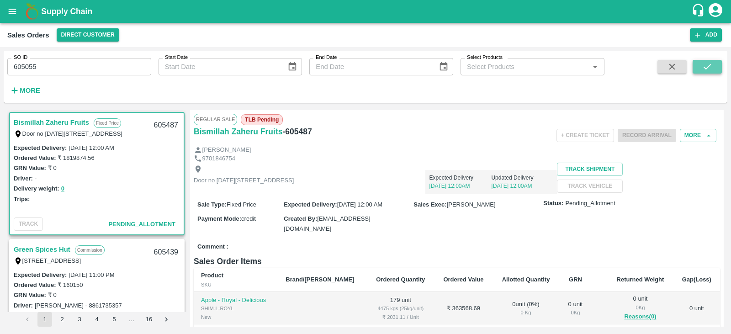
click at [713, 64] on button "submit" at bounding box center [707, 67] width 29 height 14
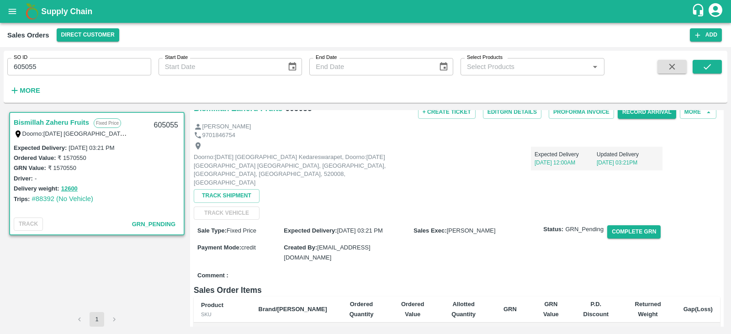
scroll to position [46, 0]
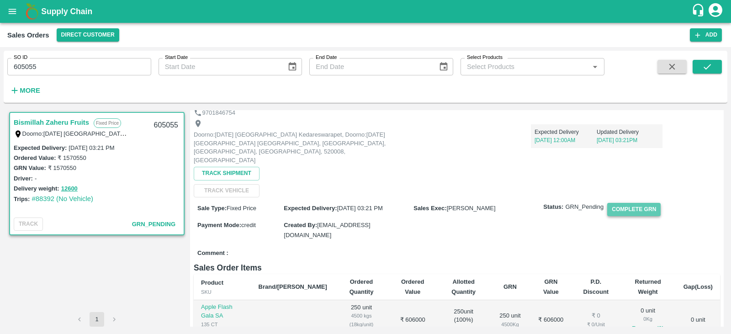
click at [622, 203] on button "Complete GRN" at bounding box center [633, 209] width 53 height 13
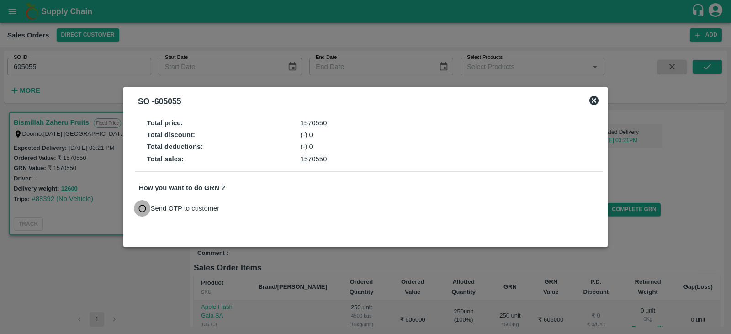
click at [141, 209] on input "Send OTP to customer" at bounding box center [142, 208] width 17 height 17
radio input "true"
click at [238, 215] on button "Send OTP" at bounding box center [245, 208] width 37 height 13
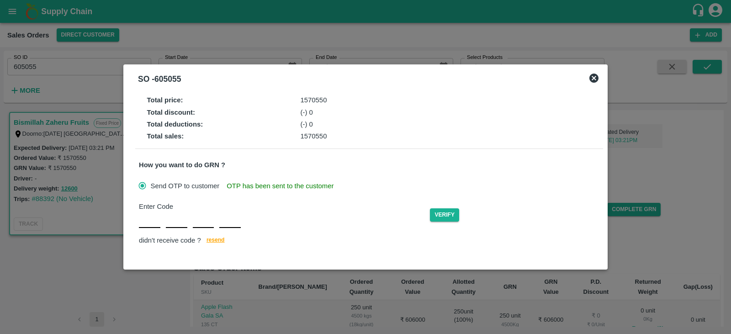
click at [594, 78] on icon at bounding box center [593, 78] width 11 height 11
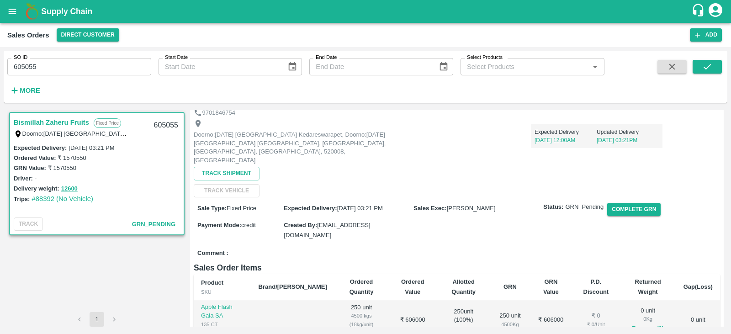
click at [607, 203] on button "Complete GRN" at bounding box center [633, 209] width 53 height 13
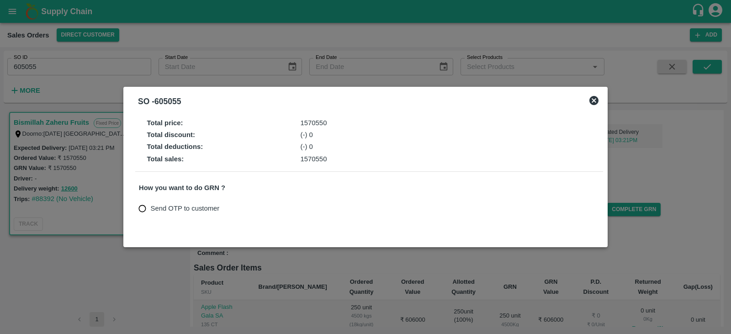
click at [594, 78] on div at bounding box center [365, 167] width 731 height 334
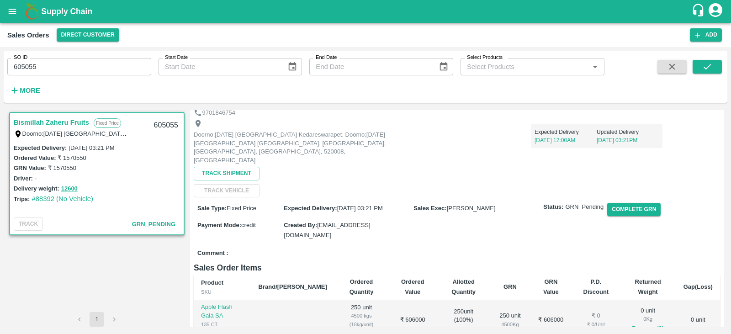
click at [104, 69] on input "605055" at bounding box center [79, 66] width 144 height 17
type input "604715"
click at [704, 65] on icon "submit" at bounding box center [707, 67] width 10 height 10
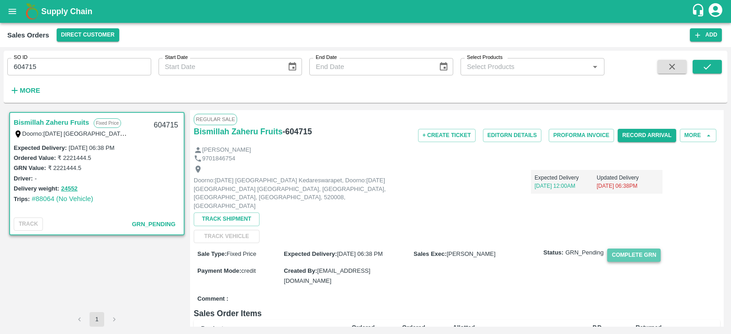
click at [626, 249] on button "Complete GRN" at bounding box center [633, 255] width 53 height 13
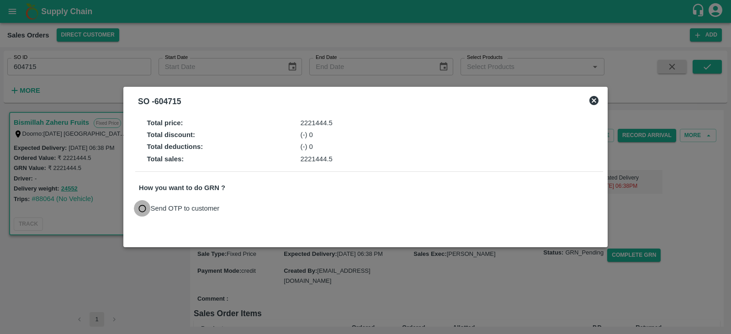
click at [144, 210] on input "Send OTP to customer" at bounding box center [142, 208] width 17 height 17
radio input "true"
click at [240, 211] on button "Send OTP" at bounding box center [245, 208] width 37 height 13
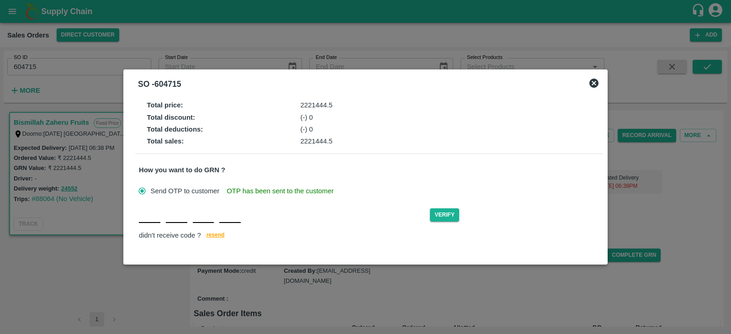
click at [151, 224] on div "Verify didn't receive code ? [GEOGRAPHIC_DATA]" at bounding box center [369, 224] width 461 height 35
type input "B"
type input "F"
type input "Z"
type input "J"
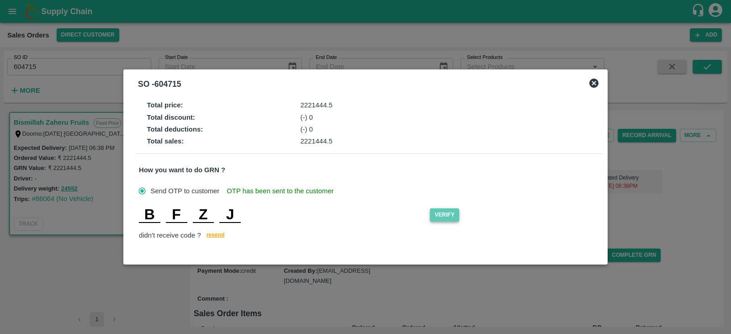
click at [450, 216] on button "Verify" at bounding box center [444, 214] width 29 height 13
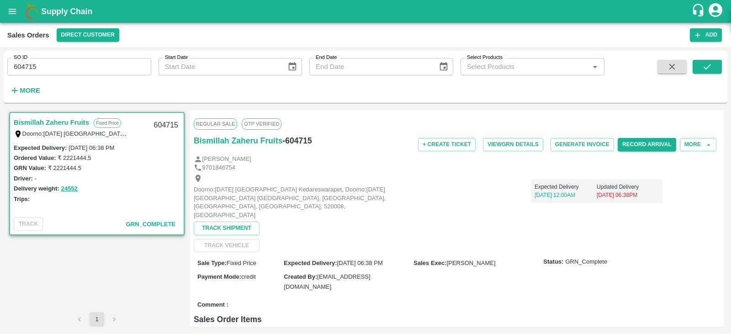
click at [96, 62] on input "604715" at bounding box center [79, 66] width 144 height 17
click at [68, 72] on input "604715" at bounding box center [79, 66] width 144 height 17
click at [82, 64] on input "604" at bounding box center [79, 66] width 144 height 17
type input "605055"
click at [703, 73] on button "submit" at bounding box center [707, 67] width 29 height 14
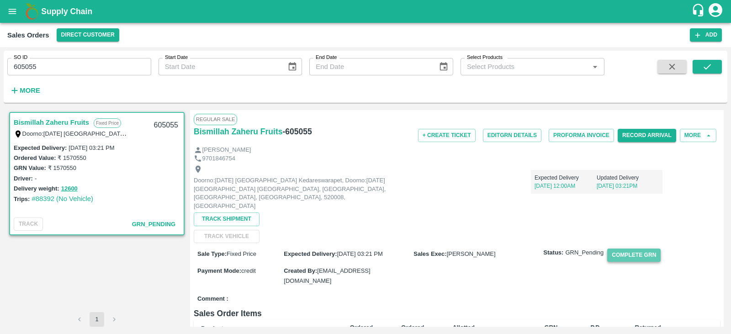
click at [633, 249] on button "Complete GRN" at bounding box center [633, 255] width 53 height 13
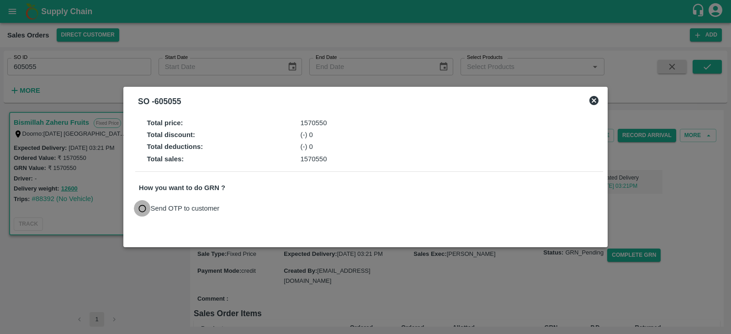
click at [142, 213] on input "Send OTP to customer" at bounding box center [142, 208] width 17 height 17
radio input "true"
click at [253, 207] on button "Send OTP" at bounding box center [245, 208] width 37 height 13
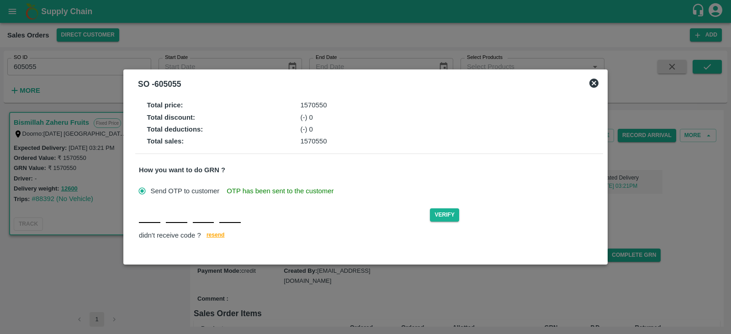
click at [153, 225] on div "Verify didn't receive code ? [GEOGRAPHIC_DATA]" at bounding box center [369, 224] width 461 height 35
type input "j"
type input "J"
type input "D"
type input "J"
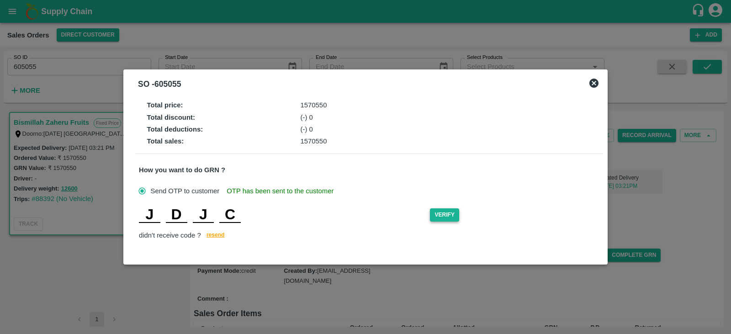
type input "C"
click at [443, 216] on button "Verify" at bounding box center [444, 214] width 29 height 13
click at [455, 216] on button "Verify" at bounding box center [444, 214] width 29 height 13
click at [438, 212] on button "Verify" at bounding box center [444, 214] width 29 height 13
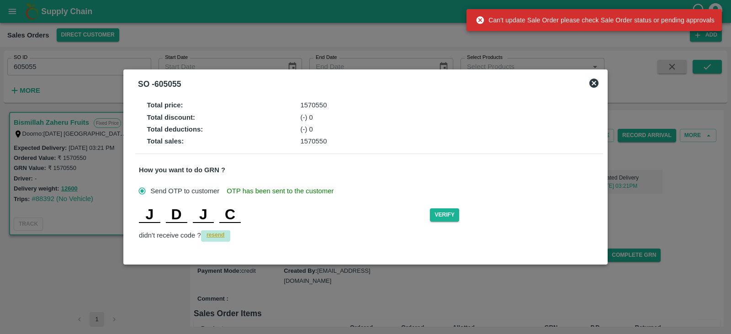
click at [218, 232] on span "resend" at bounding box center [216, 235] width 18 height 10
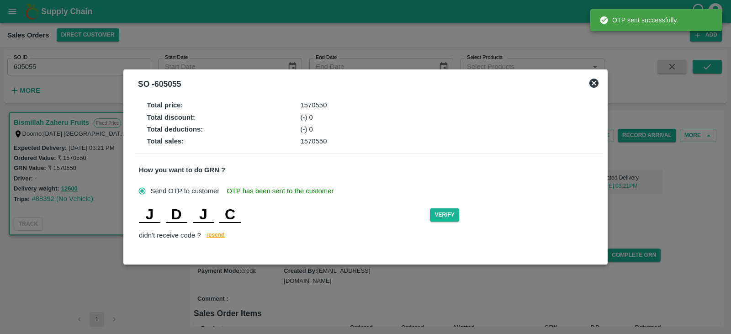
click at [235, 214] on input "C" at bounding box center [229, 215] width 21 height 16
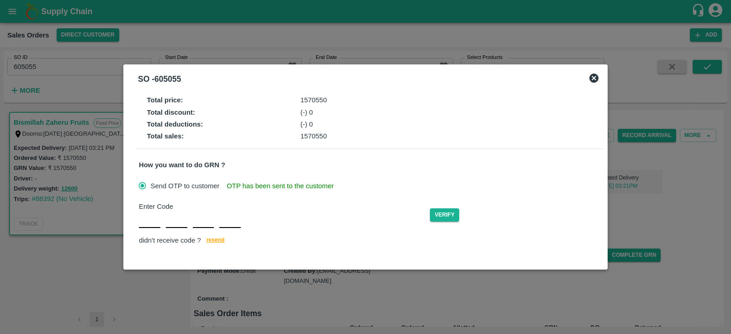
type input "E"
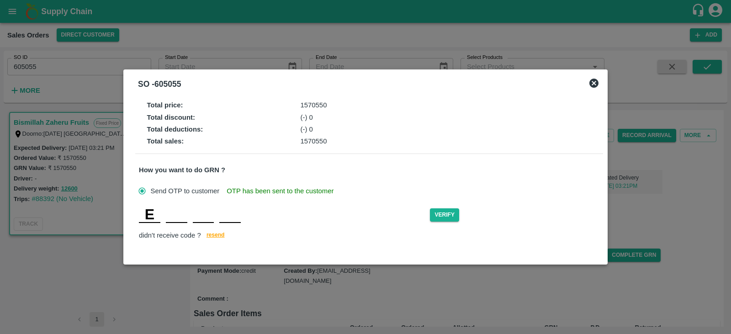
type input "C"
type input "Z"
type input "E"
click at [437, 214] on button "Verify" at bounding box center [444, 214] width 29 height 13
click at [435, 214] on button "Verify" at bounding box center [444, 214] width 29 height 13
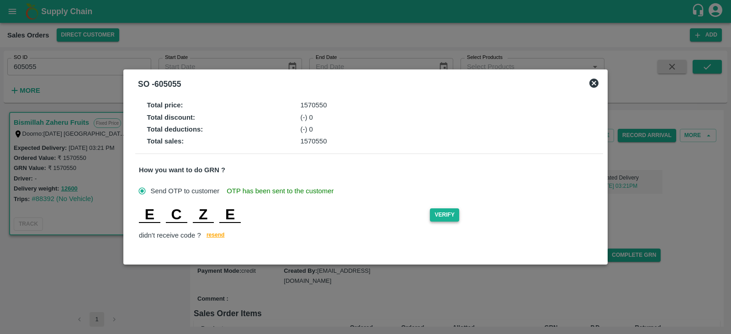
click at [450, 216] on button "Verify" at bounding box center [444, 214] width 29 height 13
click at [595, 83] on icon at bounding box center [593, 83] width 9 height 9
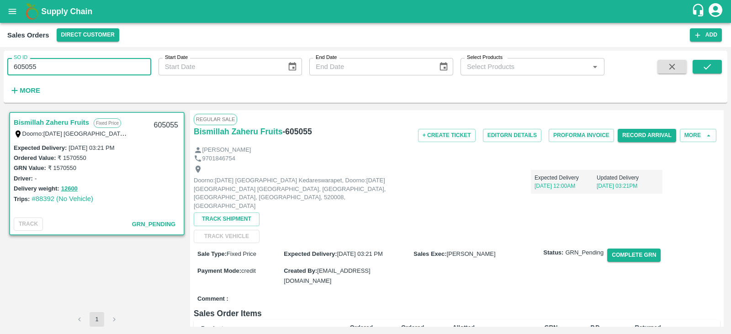
click at [79, 72] on input "605055" at bounding box center [79, 66] width 144 height 17
type input "605056"
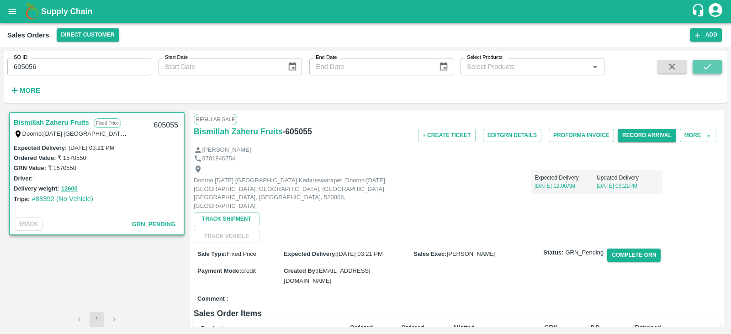
click at [706, 66] on icon "submit" at bounding box center [707, 67] width 10 height 10
click at [621, 249] on button "Complete GRN" at bounding box center [633, 255] width 53 height 13
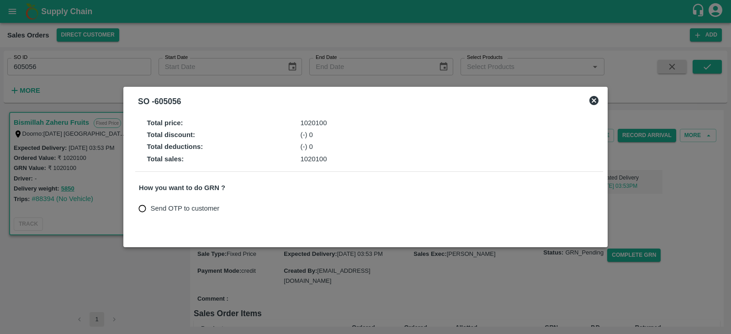
click at [143, 210] on input "Send OTP to customer" at bounding box center [142, 208] width 17 height 17
radio input "true"
click at [244, 210] on button "Send OTP" at bounding box center [245, 208] width 37 height 13
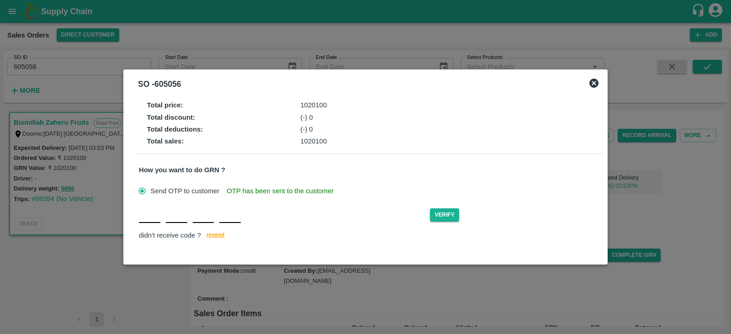
click at [157, 219] on input "text" at bounding box center [149, 215] width 21 height 16
type input "z"
type input "Z"
type input "J"
type input "I"
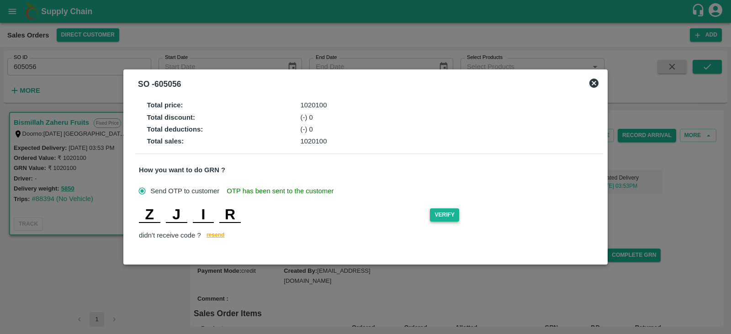
type input "R"
click at [450, 216] on button "Verify" at bounding box center [444, 214] width 29 height 13
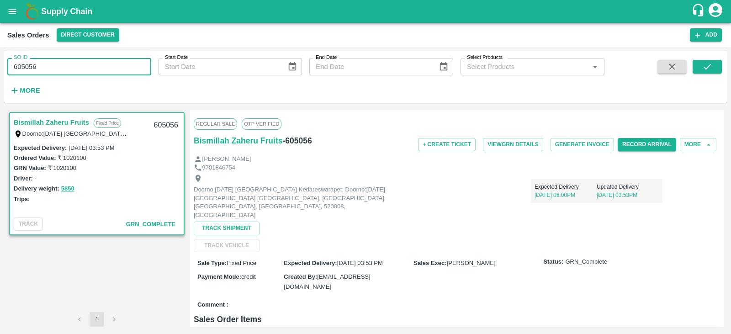
click at [54, 64] on input "605056" at bounding box center [79, 66] width 144 height 17
type input "605055"
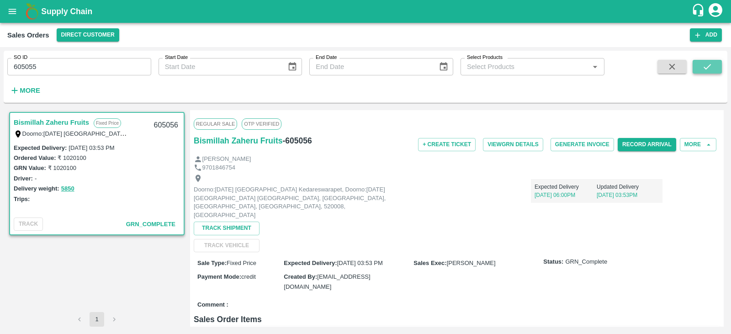
click at [709, 69] on icon "submit" at bounding box center [707, 67] width 10 height 10
drag, startPoint x: 155, startPoint y: 123, endPoint x: 178, endPoint y: 120, distance: 23.0
click at [178, 120] on div "605055" at bounding box center [165, 125] width 35 height 21
drag, startPoint x: 287, startPoint y: 138, endPoint x: 315, endPoint y: 143, distance: 28.8
click at [315, 143] on div "Bismillah Zaheru Fruits - 605055" at bounding box center [281, 140] width 175 height 13
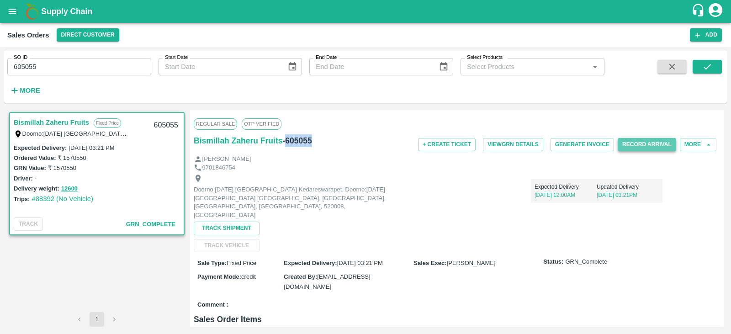
click at [654, 139] on button "Record Arrival" at bounding box center [647, 144] width 58 height 13
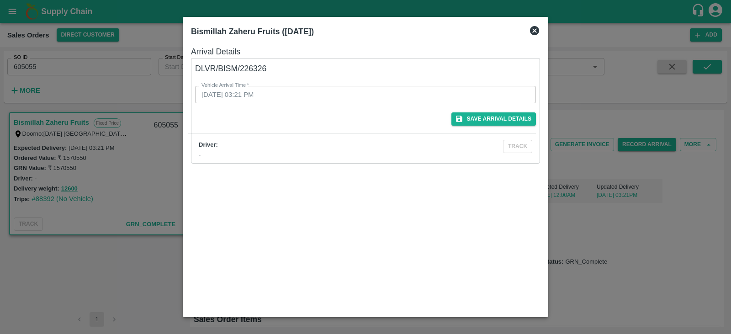
click at [533, 30] on icon at bounding box center [534, 30] width 9 height 9
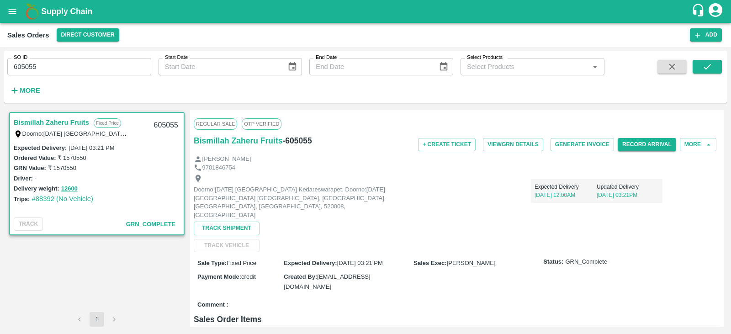
click at [57, 93] on div "SO ID 605055 SO ID Start Date Start Date End Date End Date Select Products Sele…" at bounding box center [302, 75] width 604 height 48
click at [675, 66] on icon "button" at bounding box center [672, 67] width 10 height 10
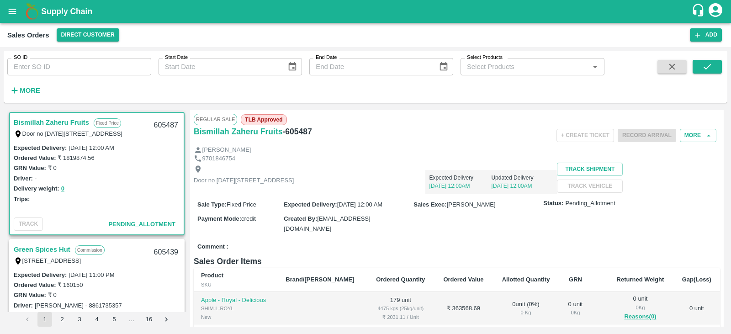
scroll to position [2, 0]
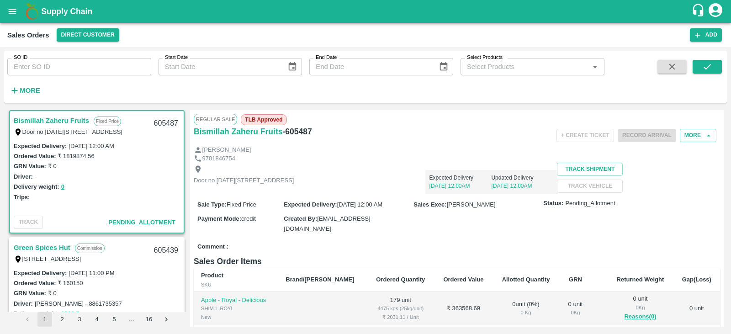
click at [65, 57] on div "SO ID SO ID" at bounding box center [75, 63] width 151 height 25
click at [57, 76] on div "SO ID SO ID Start Date Start Date End Date End Date Select Products Select Prod…" at bounding box center [302, 75] width 604 height 48
click at [58, 68] on input "SO ID" at bounding box center [79, 66] width 144 height 17
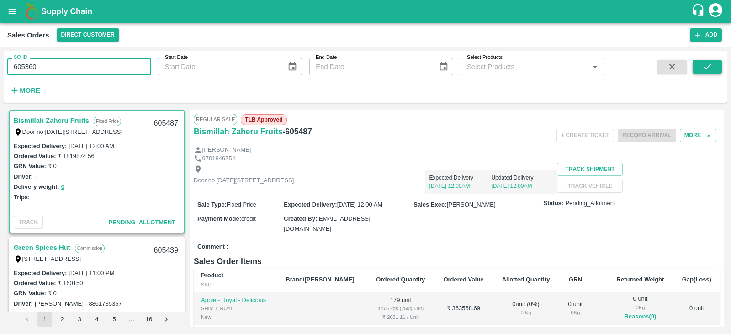
type input "605360"
click at [709, 60] on button "submit" at bounding box center [707, 67] width 29 height 14
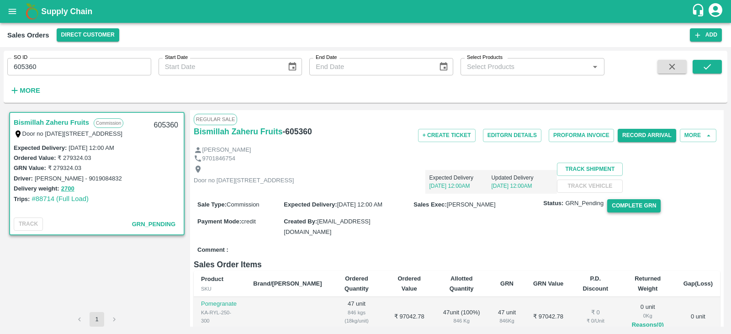
click at [636, 212] on button "Complete GRN" at bounding box center [633, 205] width 53 height 13
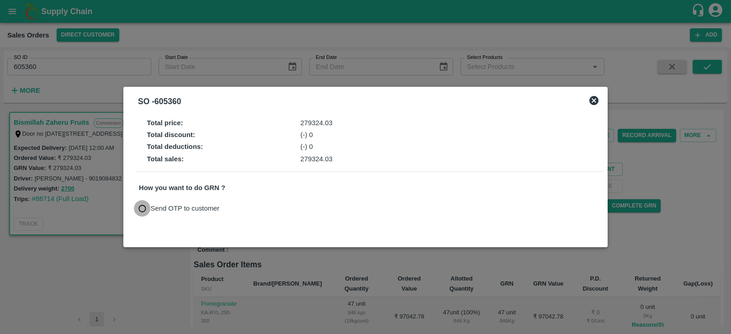
click at [142, 211] on input "Send OTP to customer" at bounding box center [142, 208] width 17 height 17
radio input "true"
click at [255, 206] on button "Send OTP" at bounding box center [245, 208] width 37 height 13
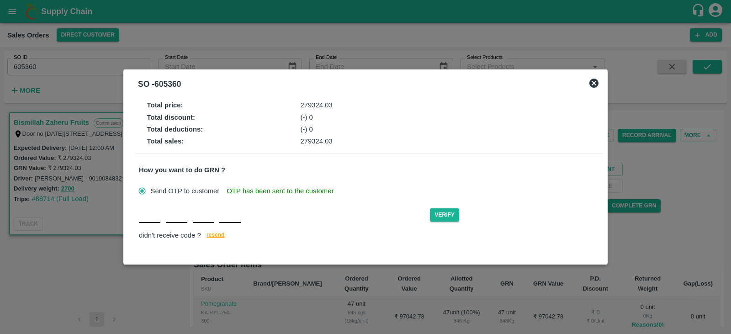
click at [146, 224] on div "Verify didn't receive code ? [GEOGRAPHIC_DATA]" at bounding box center [369, 224] width 461 height 35
type input "G"
type input "D"
type input "L"
type input "G"
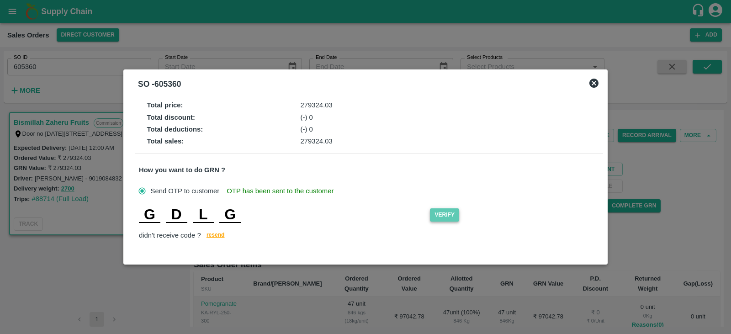
click at [437, 216] on button "Verify" at bounding box center [444, 214] width 29 height 13
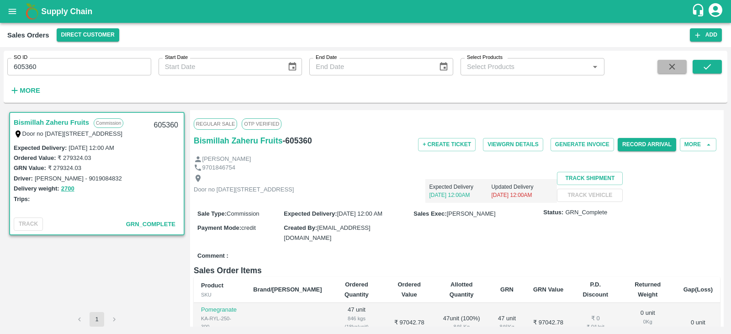
click at [674, 67] on icon "button" at bounding box center [672, 67] width 10 height 10
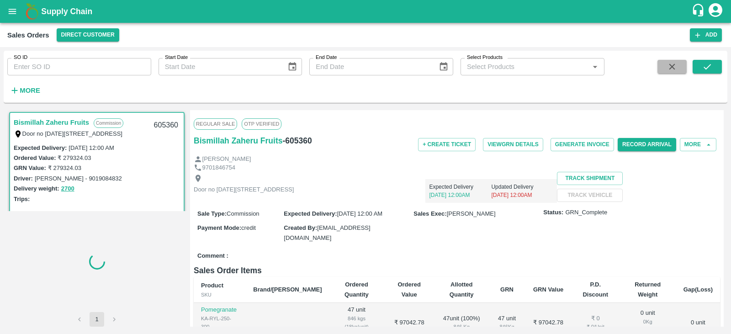
click at [674, 67] on icon "button" at bounding box center [672, 67] width 10 height 10
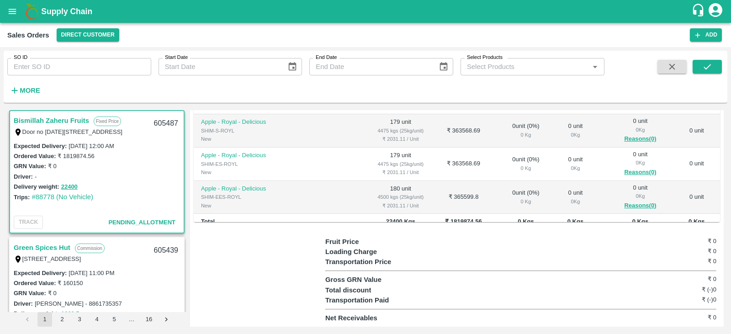
scroll to position [24, 0]
